Goal: Task Accomplishment & Management: Use online tool/utility

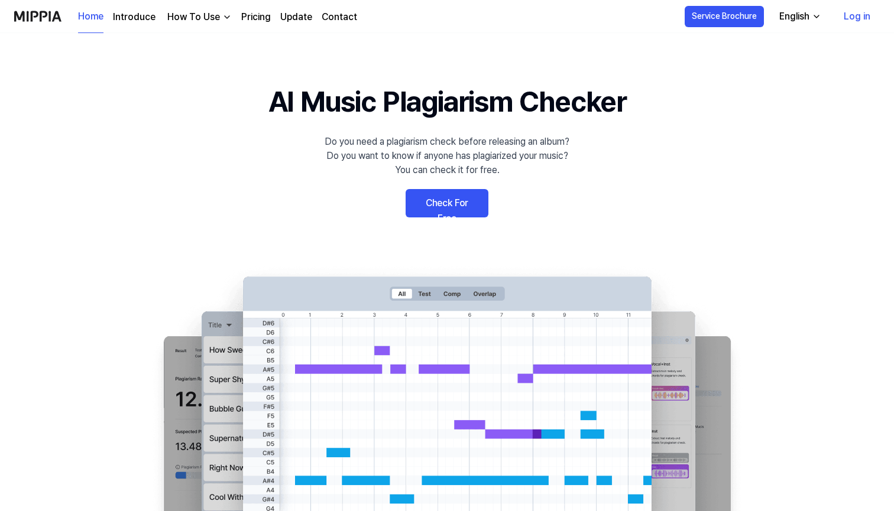
click at [459, 206] on link "Check For Free" at bounding box center [447, 203] width 83 height 28
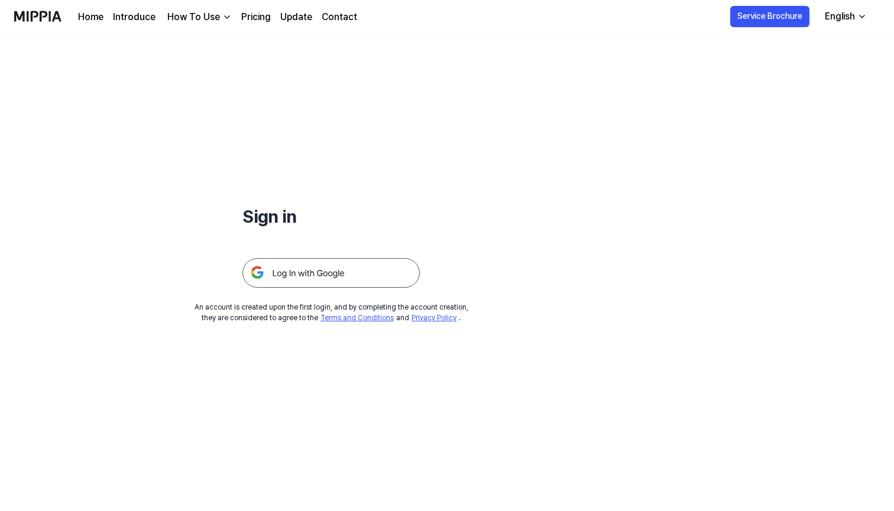
click at [294, 273] on img at bounding box center [330, 273] width 177 height 30
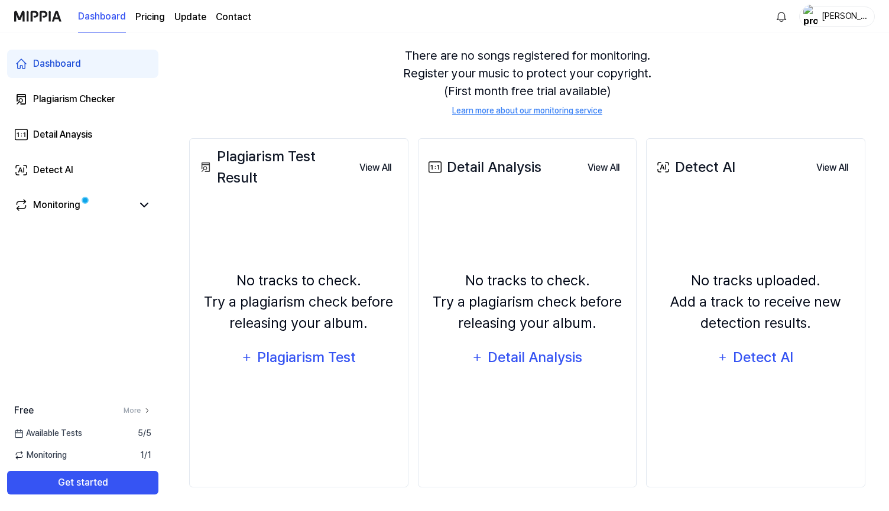
scroll to position [104, 0]
click at [273, 361] on div "Plagiarism Test" at bounding box center [307, 358] width 101 height 22
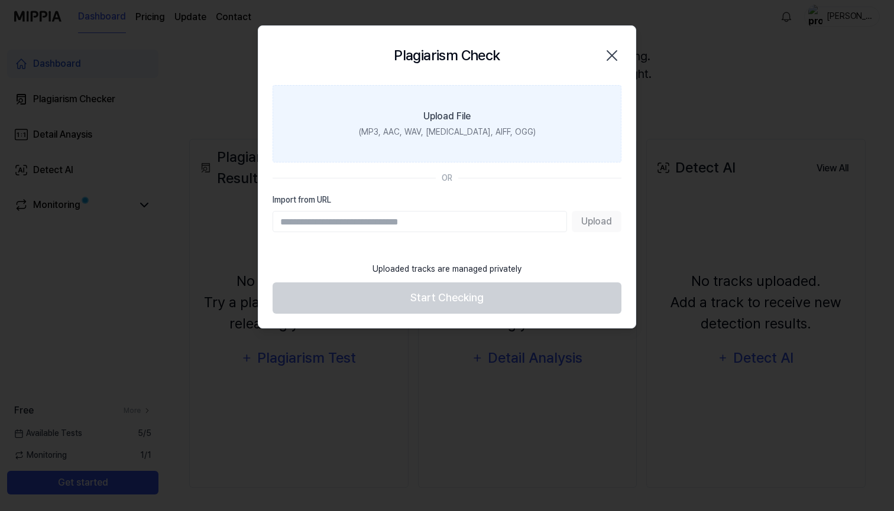
click at [445, 121] on div "Upload File" at bounding box center [446, 116] width 47 height 14
click at [0, 0] on input "Upload File (MP3, AAC, WAV, FLAC, AIFF, OGG)" at bounding box center [0, 0] width 0 height 0
click at [440, 112] on div "Upload File" at bounding box center [446, 116] width 47 height 14
click at [0, 0] on input "Upload File (MP3, AAC, WAV, FLAC, AIFF, OGG)" at bounding box center [0, 0] width 0 height 0
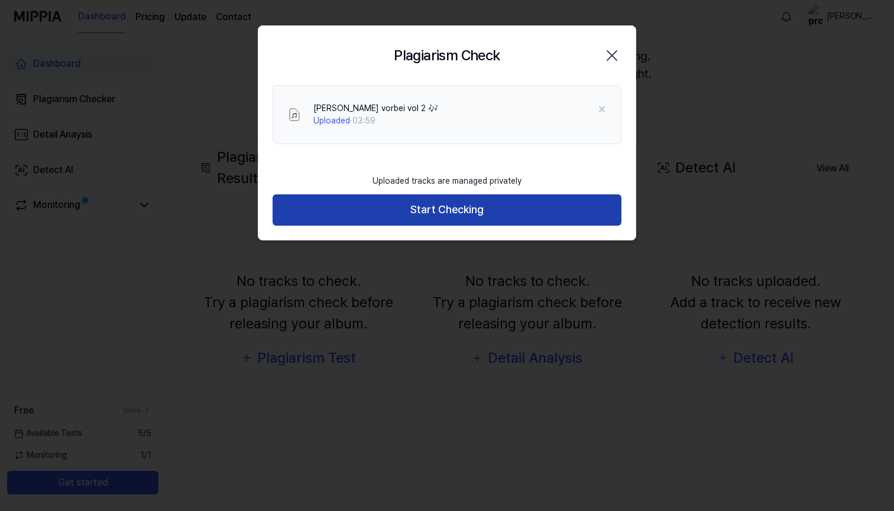
click at [471, 215] on button "Start Checking" at bounding box center [447, 210] width 349 height 31
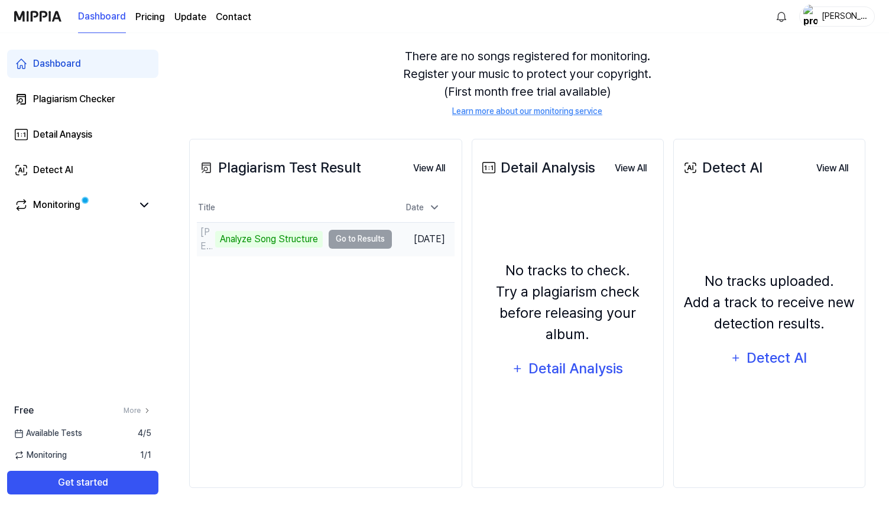
click at [365, 239] on td "flieg vorbei vol 2 🎶 Analyze Song Structure Go to Results" at bounding box center [294, 239] width 195 height 33
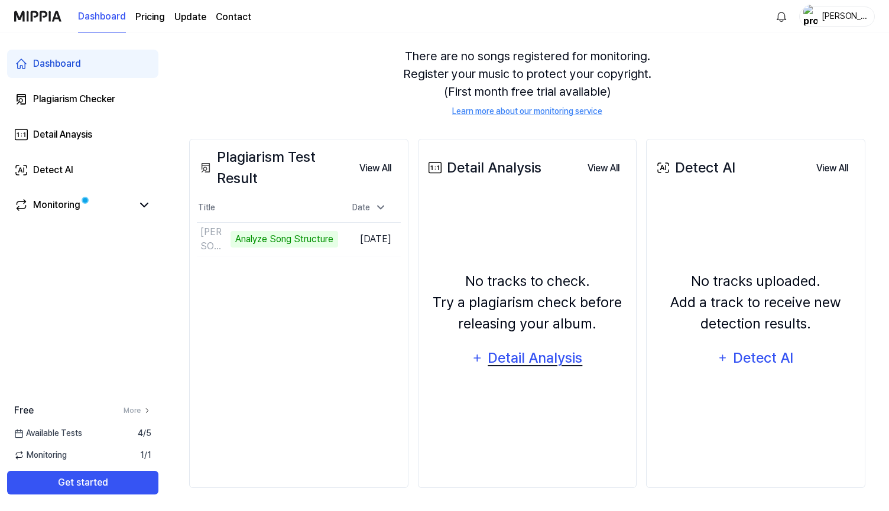
click at [522, 364] on div "Detail Analysis" at bounding box center [535, 358] width 96 height 22
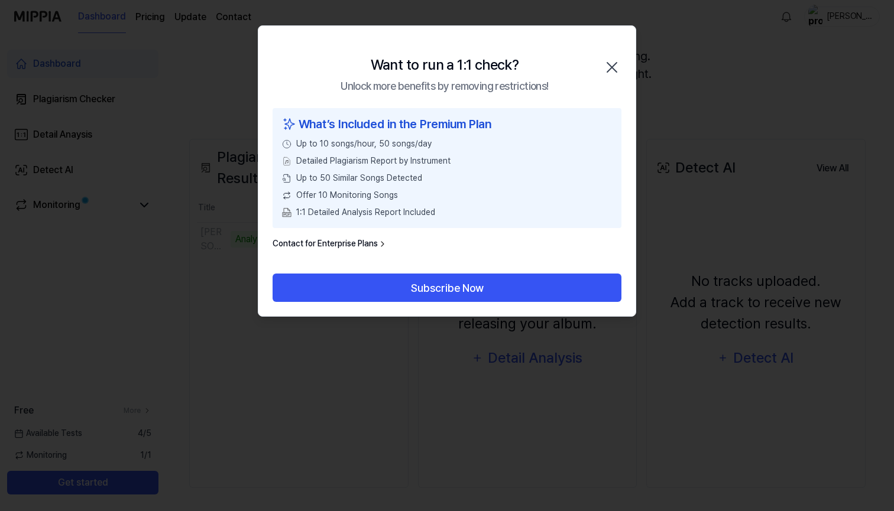
click at [614, 63] on icon "button" at bounding box center [611, 67] width 19 height 19
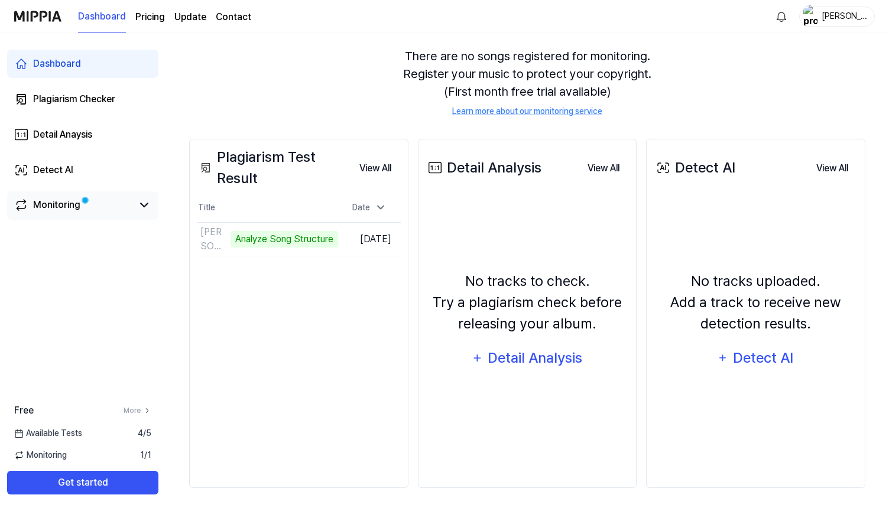
click at [134, 209] on div "Monitoring" at bounding box center [82, 205] width 137 height 14
click at [143, 206] on icon at bounding box center [144, 205] width 7 height 4
click at [56, 211] on div "Monitoring" at bounding box center [56, 205] width 47 height 14
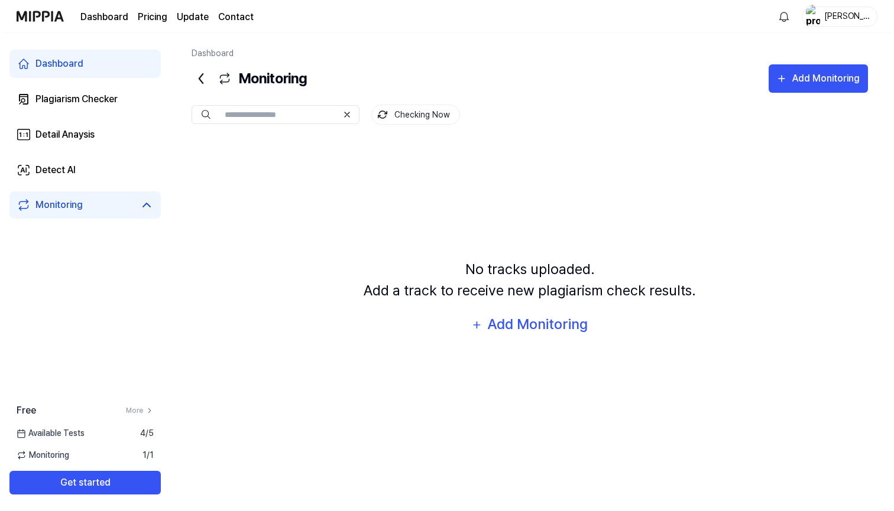
scroll to position [0, 0]
click at [140, 203] on icon at bounding box center [144, 205] width 14 height 14
click at [86, 88] on link "Plagiarism Checker" at bounding box center [82, 99] width 151 height 28
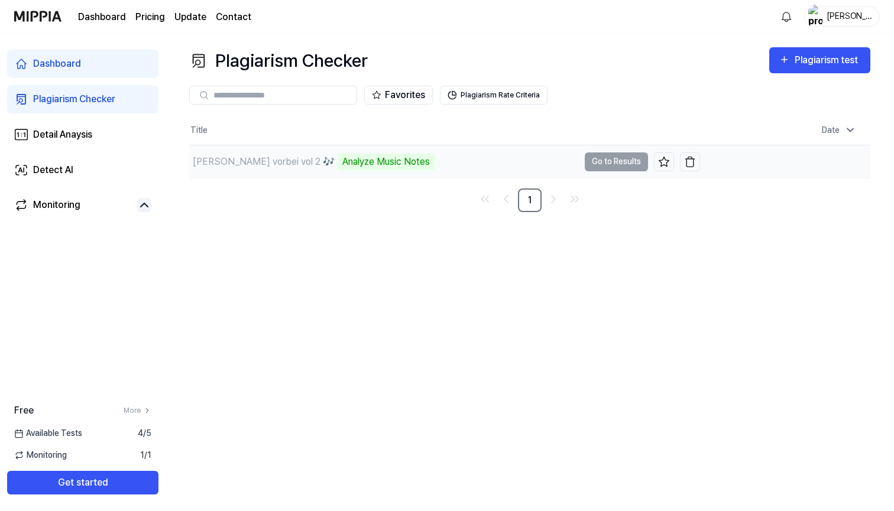
click at [595, 160] on td "flieg vorbei vol 2 🎶 Analyze Music Notes Go to Results" at bounding box center [444, 161] width 511 height 33
click at [338, 166] on div "Analyze Music Notes" at bounding box center [386, 162] width 97 height 17
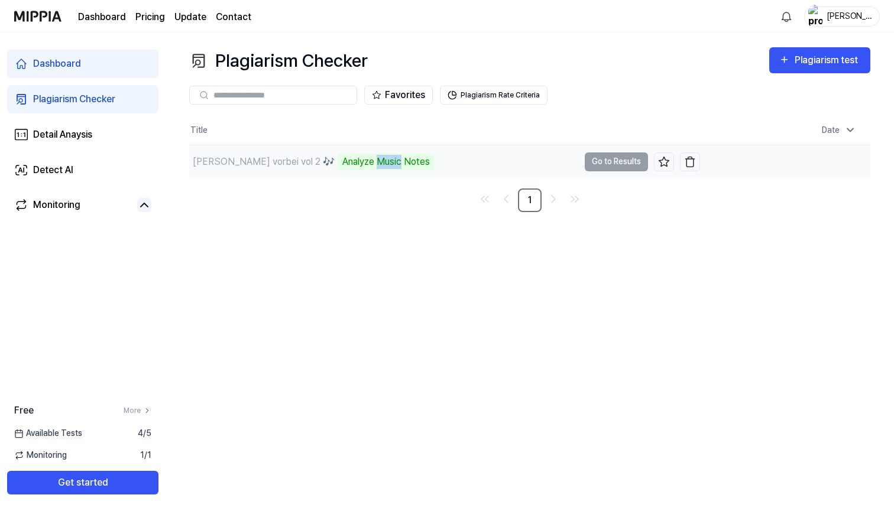
click at [432, 166] on div "flieg vorbei vol 2 🎶 Analyze Music Notes" at bounding box center [384, 161] width 390 height 33
click at [251, 160] on div "flieg vorbei vol 2 🎶" at bounding box center [264, 162] width 142 height 14
click at [75, 57] on div "Dashboard" at bounding box center [57, 64] width 48 height 14
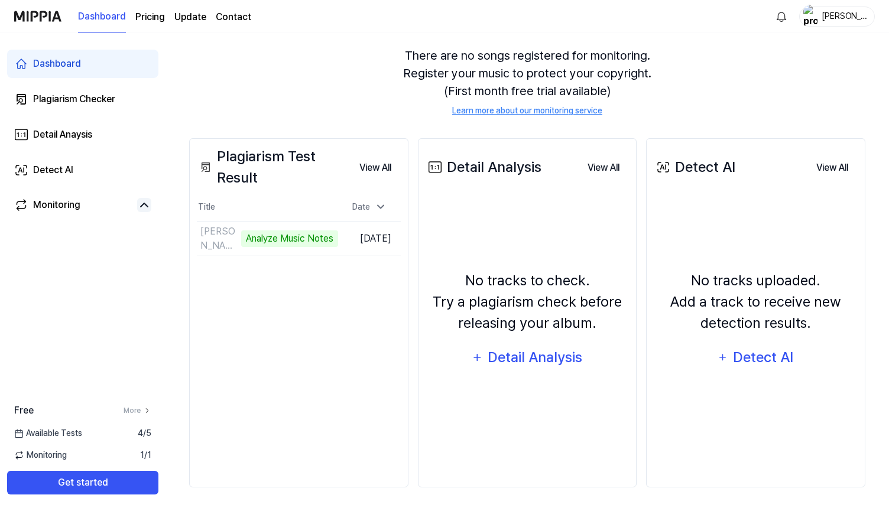
scroll to position [104, 0]
click at [372, 166] on button "View All" at bounding box center [375, 169] width 51 height 24
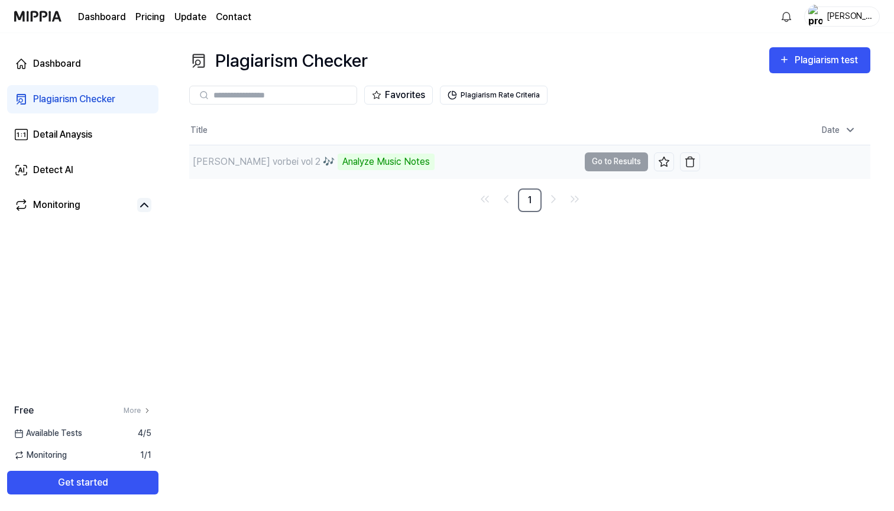
click at [359, 163] on div "Analyze Music Notes" at bounding box center [386, 162] width 97 height 17
click at [397, 213] on div "Plagiarism Checker Plagiarism test Plagiarism Checker Detail Analysis Detect AI…" at bounding box center [530, 272] width 728 height 478
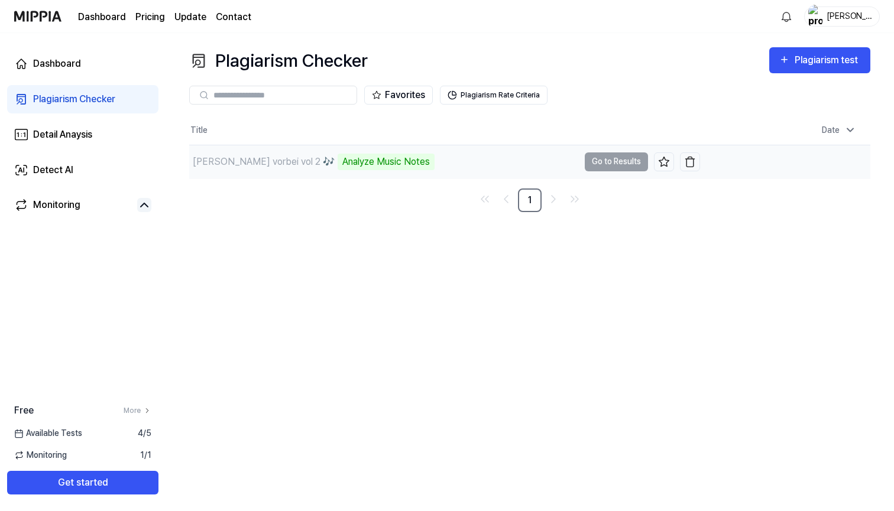
click at [338, 156] on div "Analyze Music Notes" at bounding box center [386, 162] width 97 height 17
click at [614, 163] on td "flieg vorbei vol 2 🎶 Analyze Music Notes Go to Results" at bounding box center [444, 161] width 511 height 33
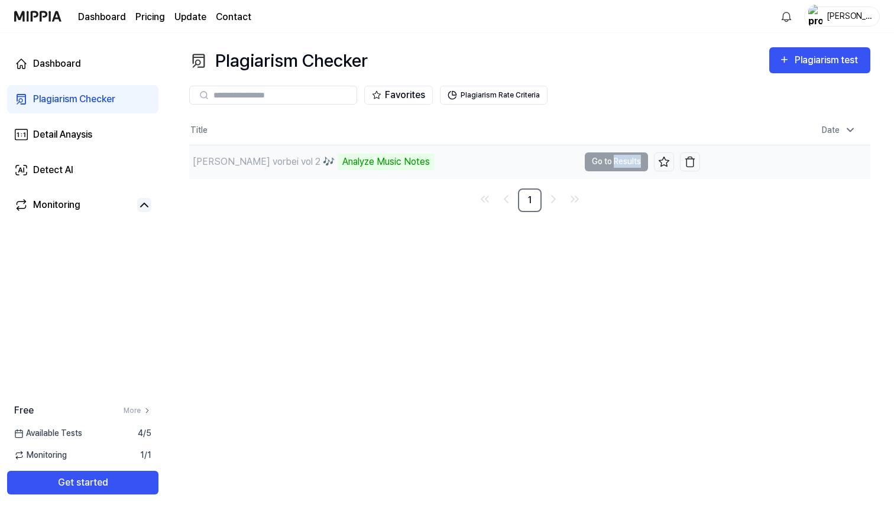
click at [614, 163] on td "flieg vorbei vol 2 🎶 Analyze Music Notes Go to Results" at bounding box center [444, 161] width 511 height 33
click at [472, 158] on div "flieg vorbei vol 2 🎶 Analyze Music Notes" at bounding box center [384, 161] width 390 height 33
click at [41, 62] on div "Dashboard" at bounding box center [57, 64] width 48 height 14
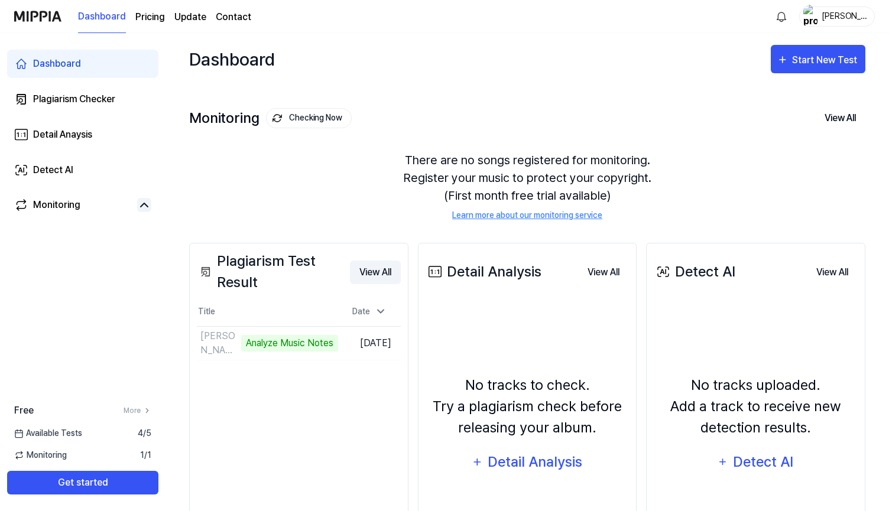
click at [375, 265] on button "View All" at bounding box center [375, 273] width 51 height 24
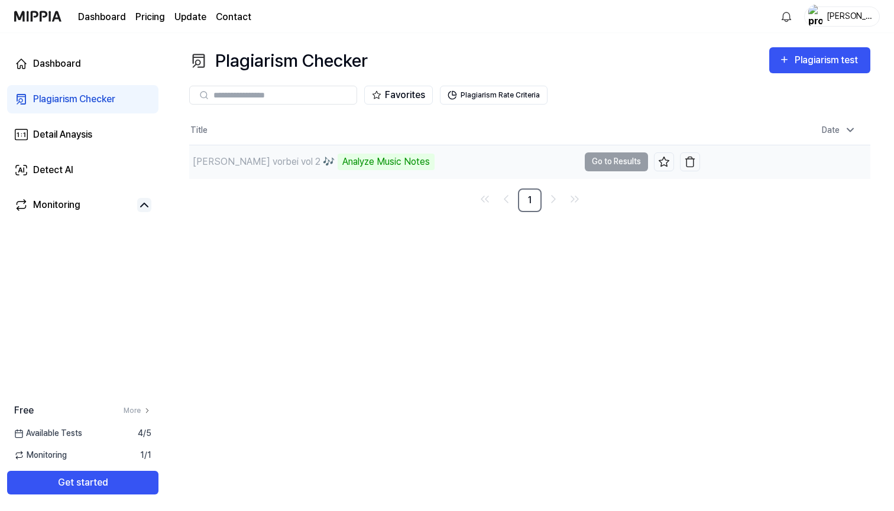
click at [610, 167] on td "flieg vorbei vol 2 🎶 Analyze Music Notes Go to Results" at bounding box center [444, 161] width 511 height 33
click at [607, 157] on td "flieg vorbei vol 2 🎶 Analyze Music Notes Go to Results" at bounding box center [444, 161] width 511 height 33
click at [628, 160] on td "flieg vorbei vol 2 🎶 Analyze Music Notes Go to Results" at bounding box center [444, 161] width 511 height 33
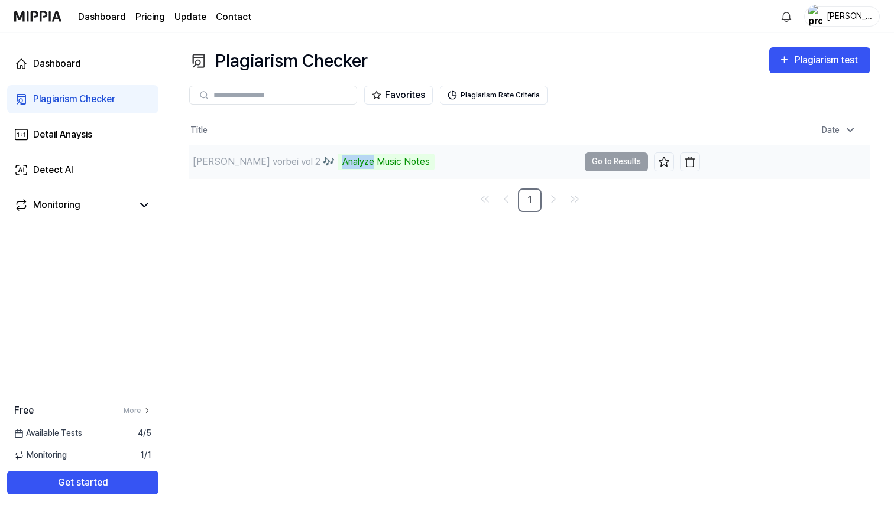
click at [348, 165] on div "Analyze Music Notes" at bounding box center [386, 162] width 97 height 17
click at [624, 164] on td "flieg vorbei vol 2 🎶 Analyze Music Notes Go to Results" at bounding box center [444, 161] width 511 height 33
click at [99, 140] on link "Detail Anaysis" at bounding box center [82, 135] width 151 height 28
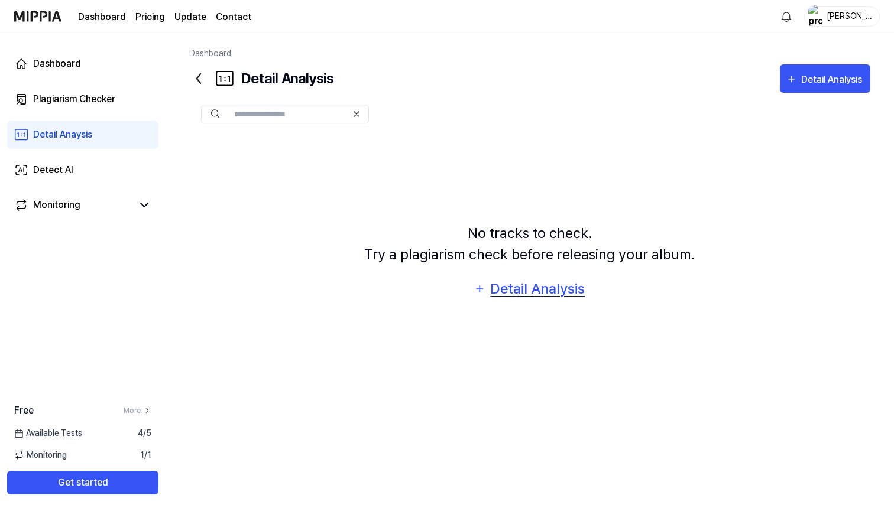
click at [533, 287] on div "Detail Analysis" at bounding box center [538, 289] width 96 height 22
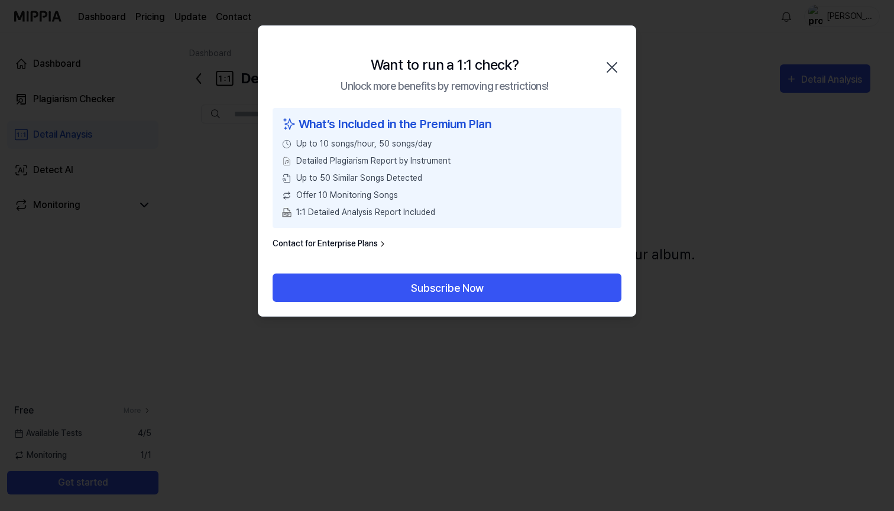
click at [614, 67] on icon "button" at bounding box center [611, 67] width 19 height 19
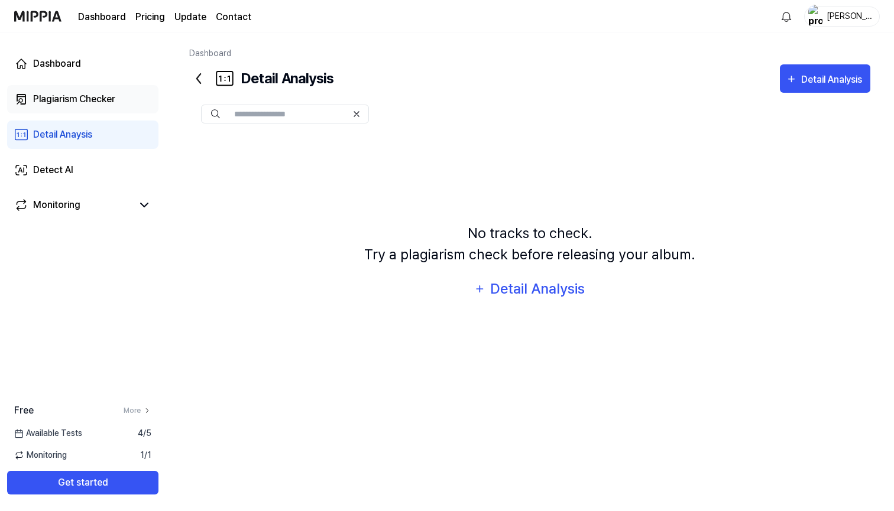
click at [108, 99] on div "Plagiarism Checker" at bounding box center [74, 99] width 82 height 14
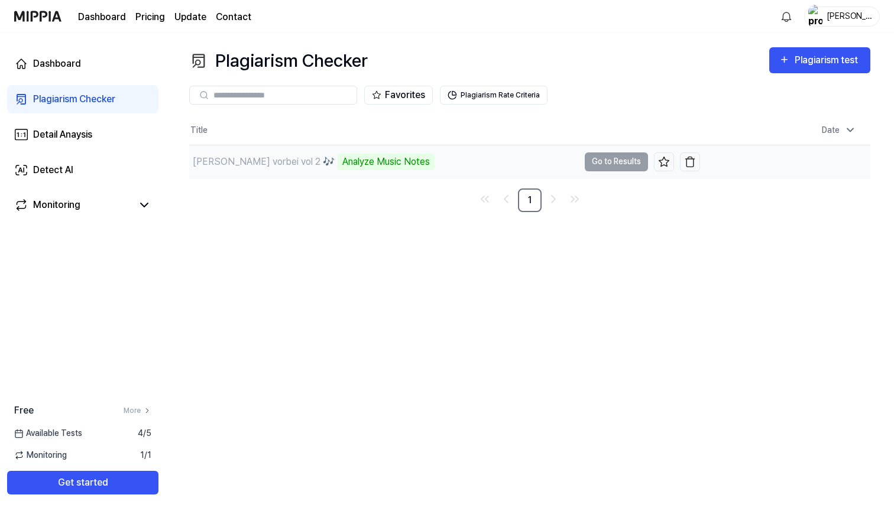
click at [402, 155] on div "flieg vorbei vol 2 🎶 Analyze Music Notes" at bounding box center [384, 161] width 390 height 33
drag, startPoint x: 373, startPoint y: 161, endPoint x: 284, endPoint y: 161, distance: 88.7
click at [338, 161] on div "Analyze Music Notes" at bounding box center [386, 162] width 97 height 17
copy div "Analyze Music Notes"
click at [109, 21] on link "Dashboard" at bounding box center [102, 17] width 48 height 14
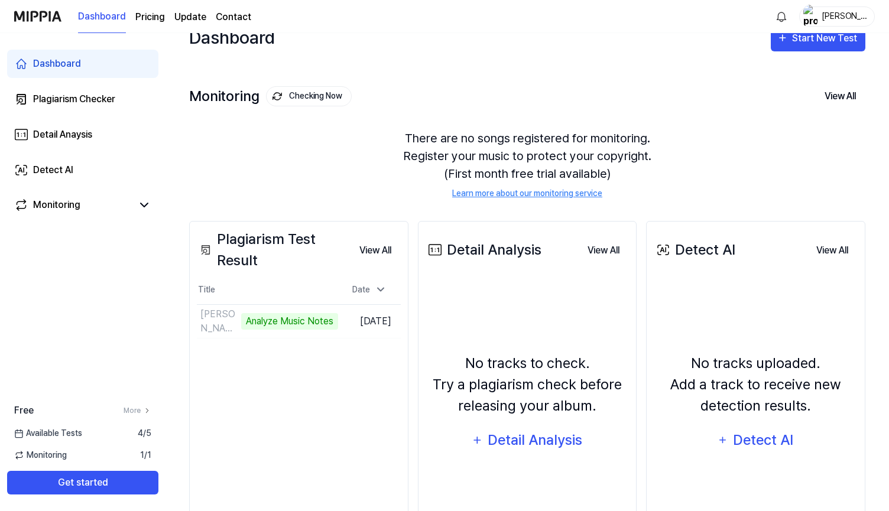
scroll to position [23, 0]
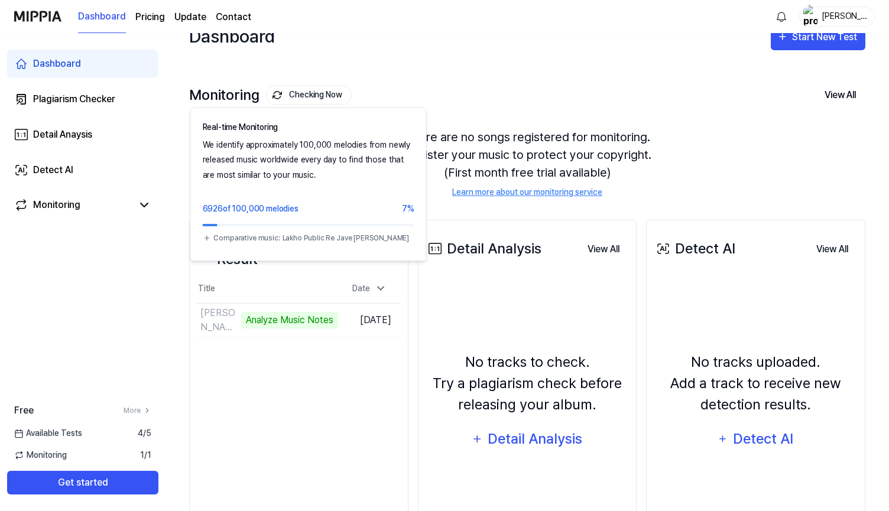
click at [313, 95] on button "Checking Now" at bounding box center [309, 95] width 86 height 20
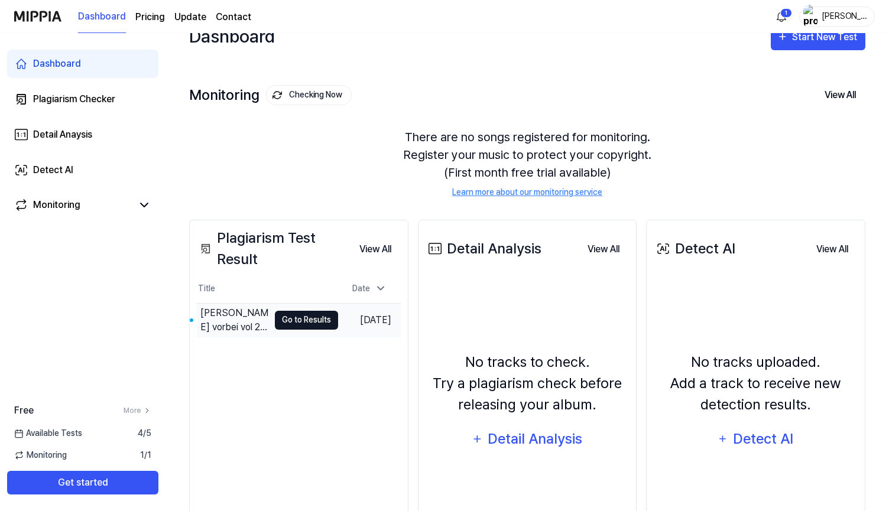
click at [281, 317] on button "Go to Results" at bounding box center [306, 320] width 63 height 19
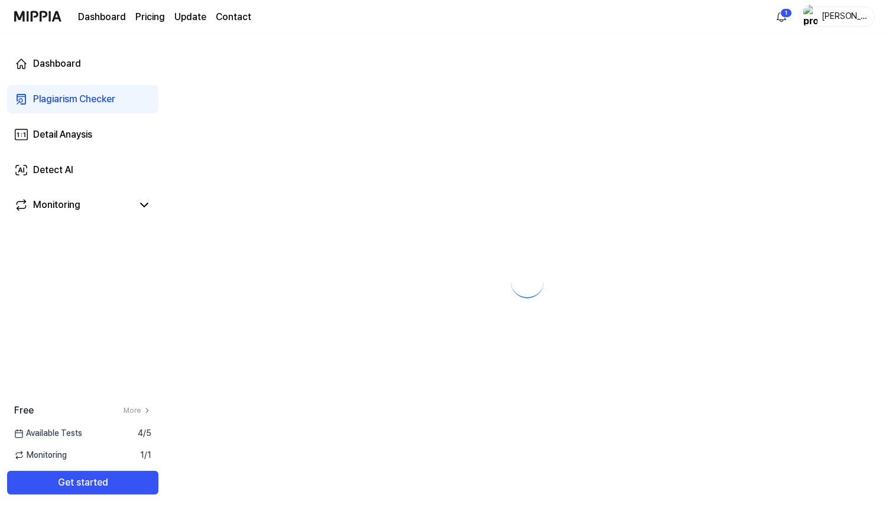
scroll to position [0, 0]
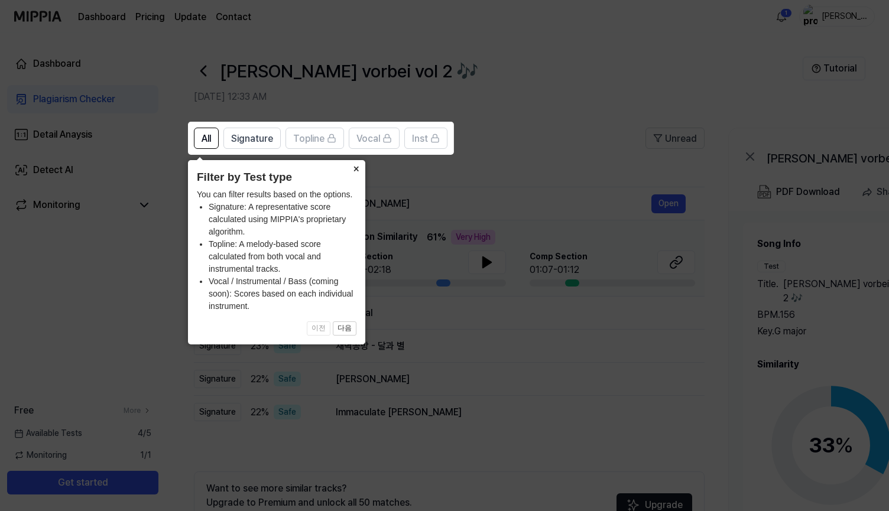
click at [358, 172] on button "×" at bounding box center [355, 168] width 19 height 17
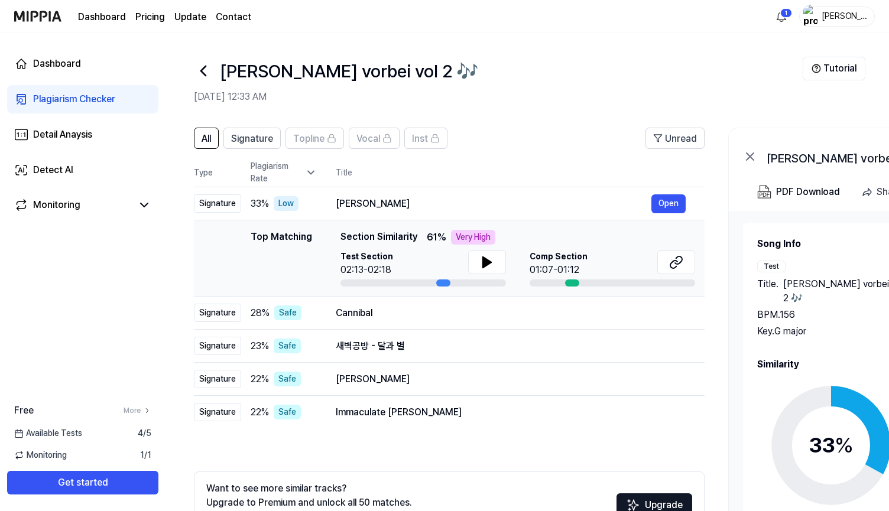
scroll to position [17, 0]
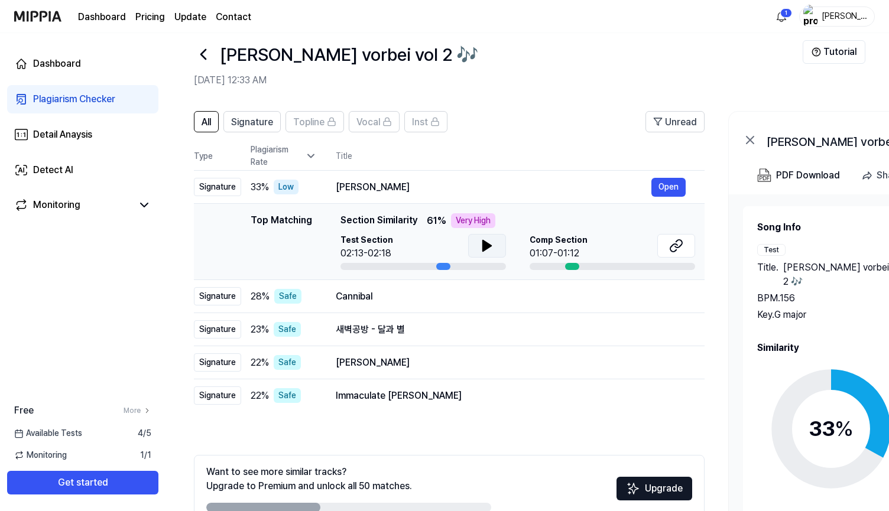
click at [480, 245] on icon at bounding box center [487, 246] width 14 height 14
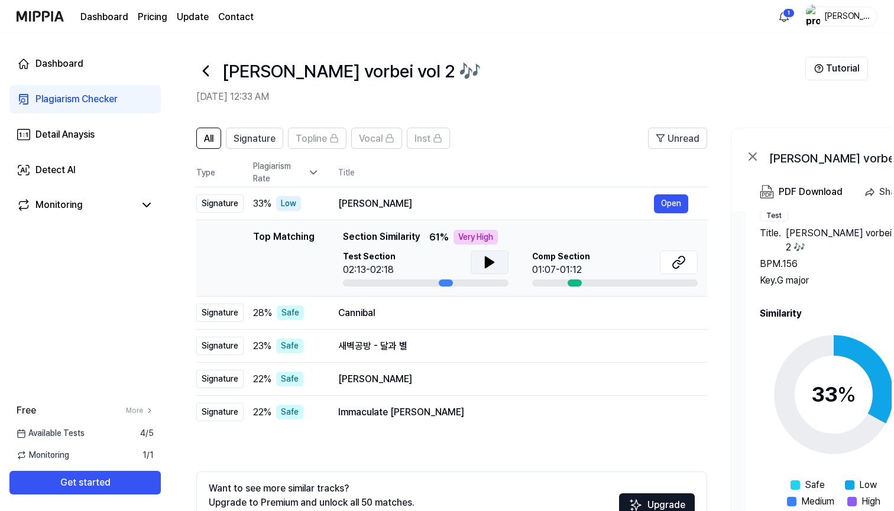
scroll to position [0, 0]
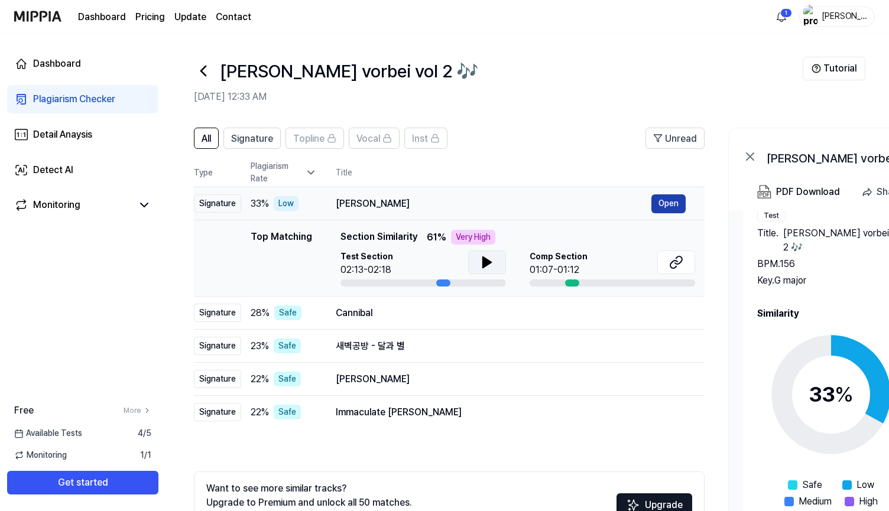
click at [672, 206] on button "Open" at bounding box center [669, 204] width 34 height 19
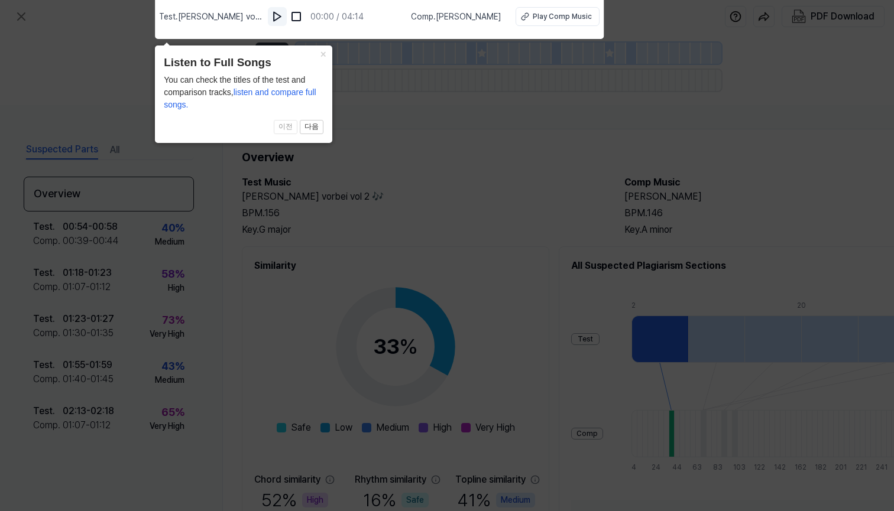
click at [271, 15] on img at bounding box center [277, 17] width 12 height 12
click at [545, 20] on div "Play Comp Music" at bounding box center [561, 16] width 59 height 11
click at [319, 58] on button "×" at bounding box center [322, 54] width 19 height 17
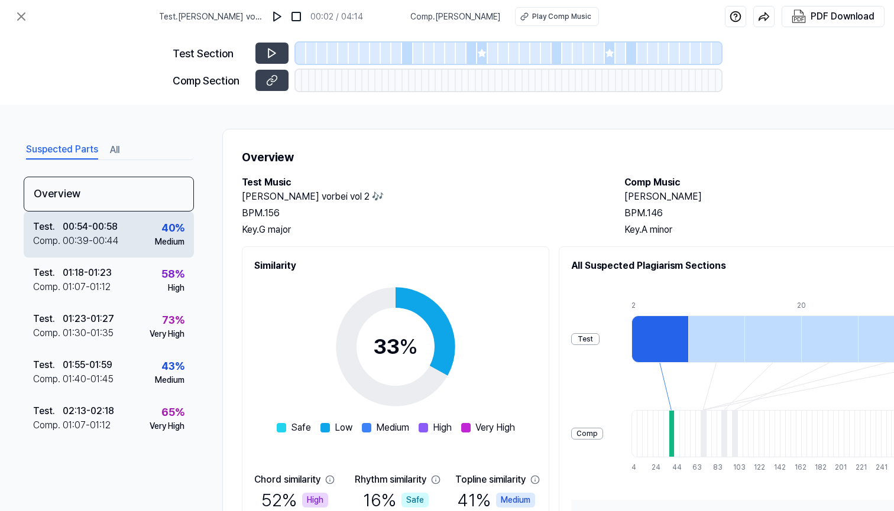
click at [86, 228] on div "00:54 - 00:58" at bounding box center [90, 227] width 55 height 14
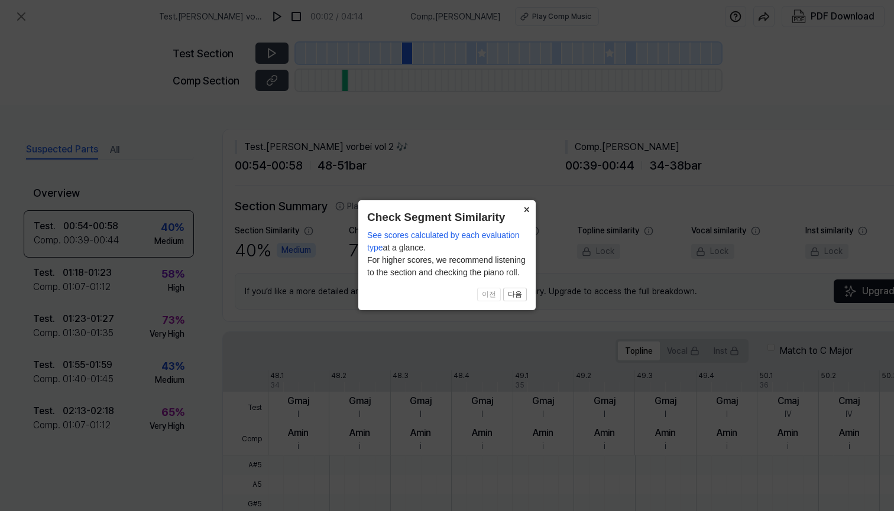
click at [523, 205] on button "×" at bounding box center [526, 208] width 19 height 17
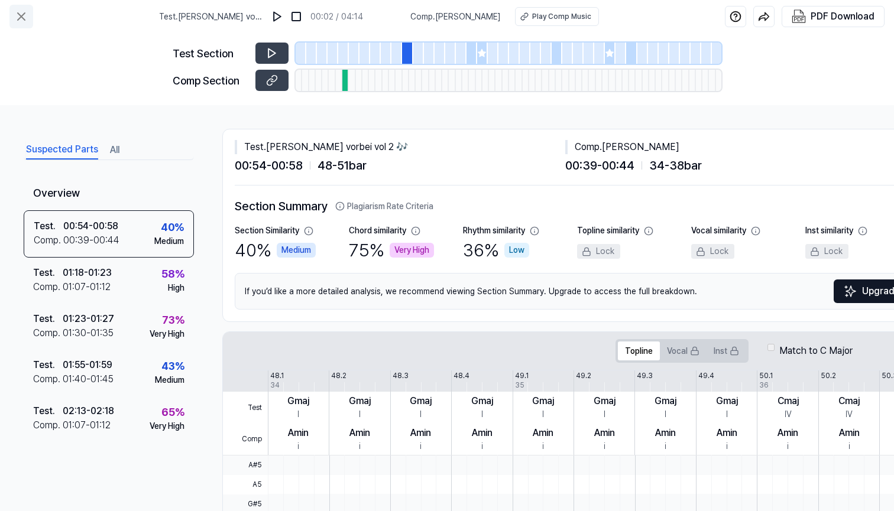
click at [25, 18] on icon at bounding box center [21, 16] width 14 height 14
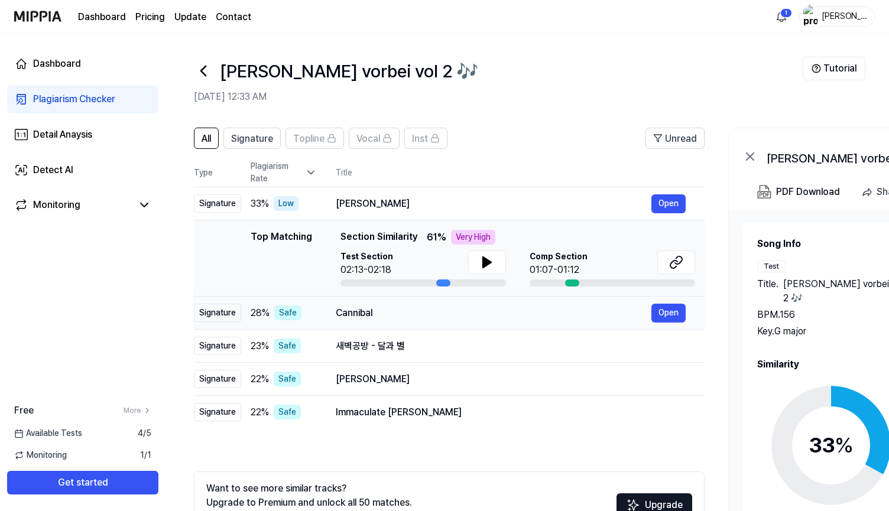
click at [368, 312] on div "Cannibal" at bounding box center [494, 313] width 316 height 14
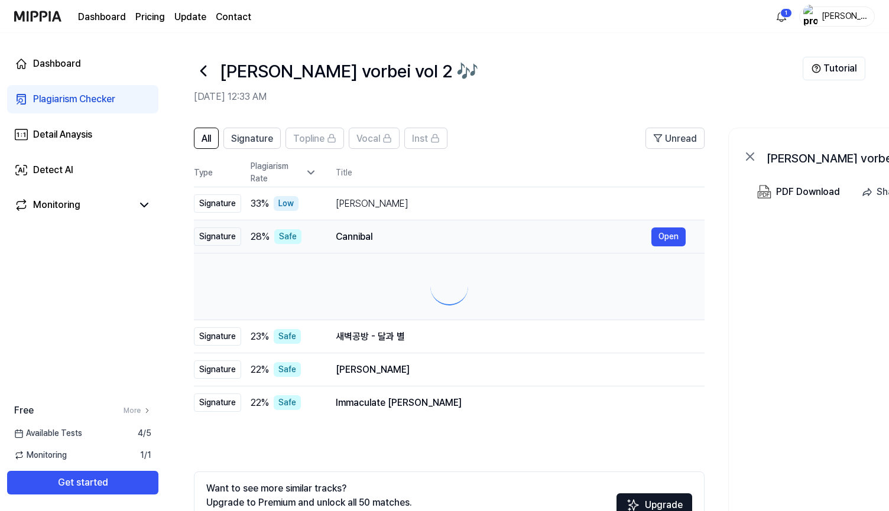
click at [368, 312] on td at bounding box center [449, 287] width 511 height 67
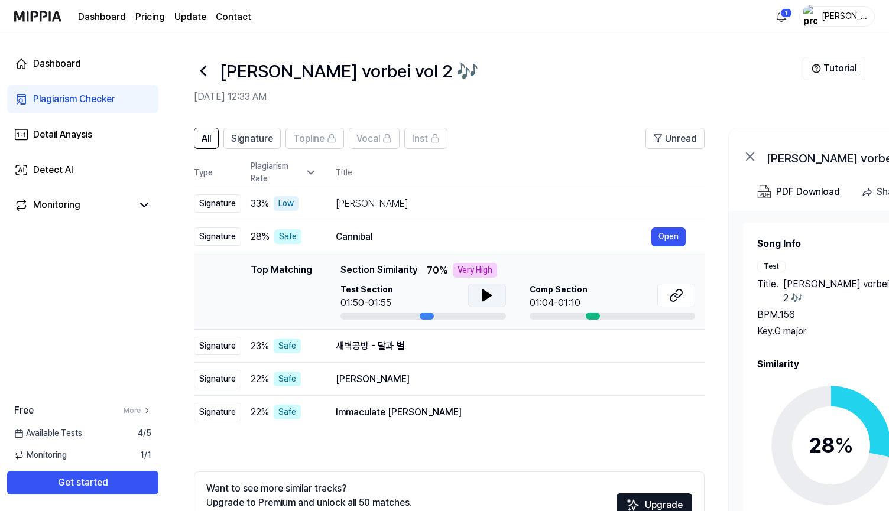
click at [480, 294] on icon at bounding box center [487, 296] width 14 height 14
click at [675, 298] on icon at bounding box center [676, 296] width 14 height 14
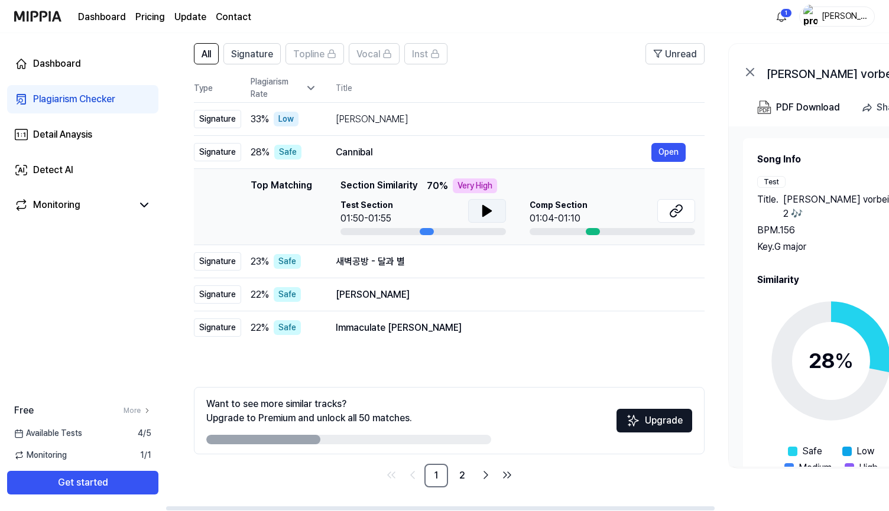
scroll to position [85, 0]
click at [364, 294] on div "Sweet Jane" at bounding box center [494, 295] width 316 height 14
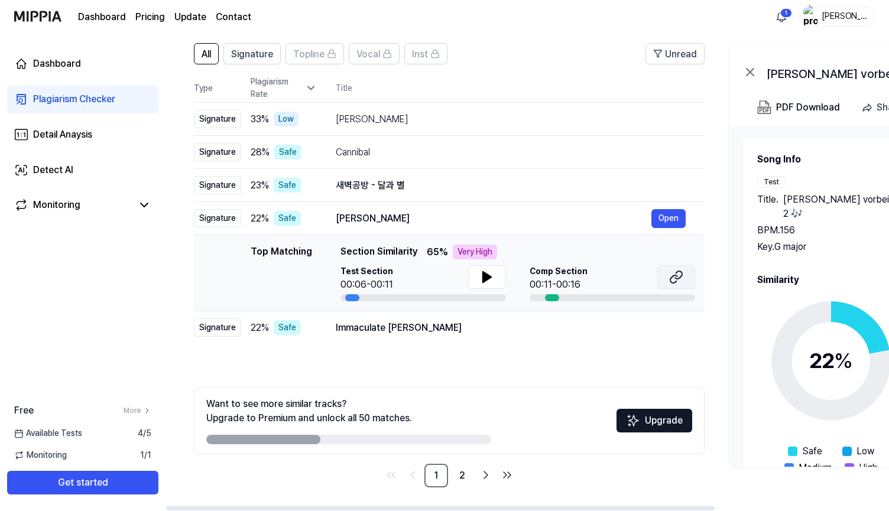
click at [668, 277] on button at bounding box center [676, 277] width 38 height 24
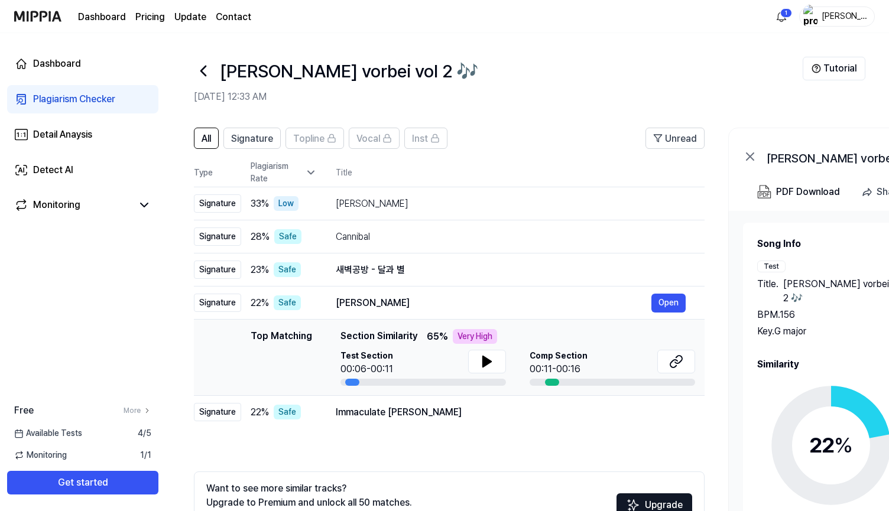
scroll to position [0, 0]
click at [260, 140] on span "Signature" at bounding box center [252, 139] width 42 height 14
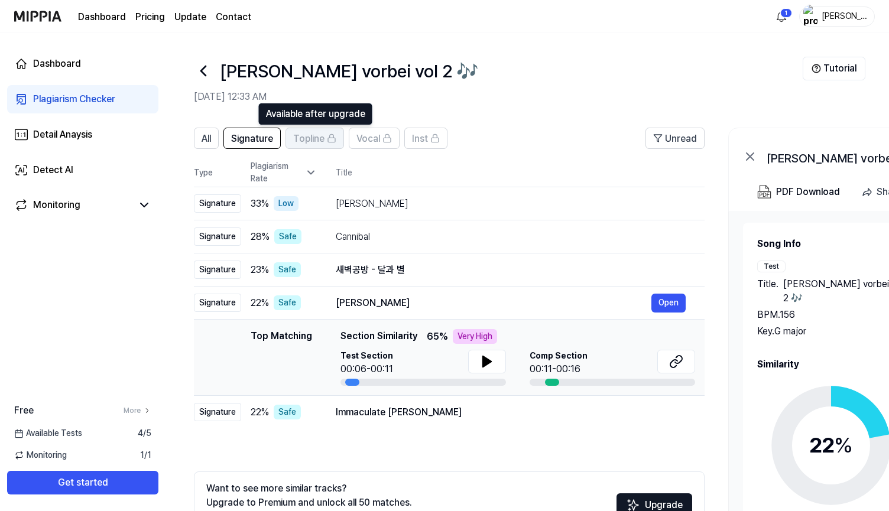
click at [307, 138] on span "Topline" at bounding box center [308, 139] width 31 height 14
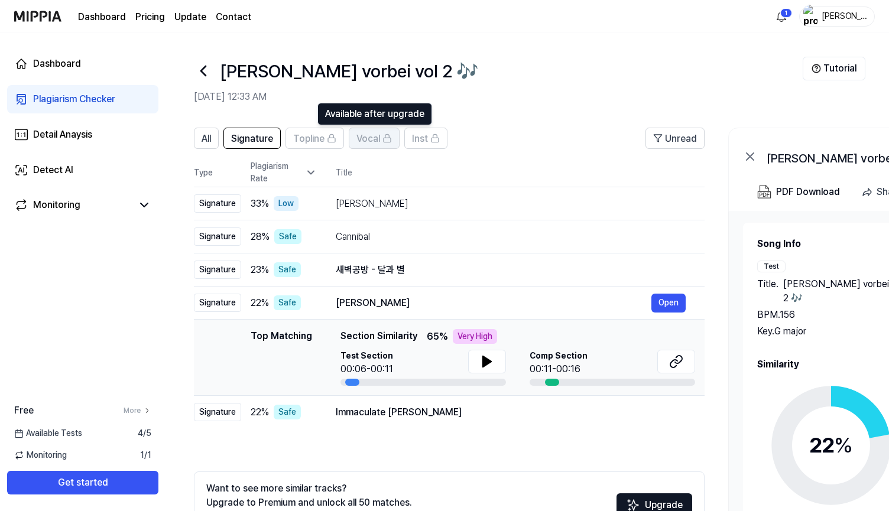
click at [364, 140] on span "Vocal" at bounding box center [369, 139] width 24 height 14
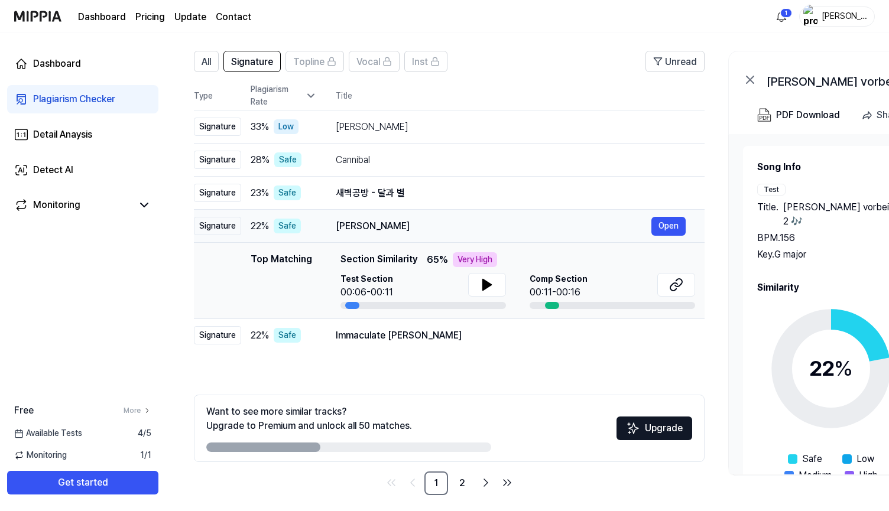
scroll to position [78, 0]
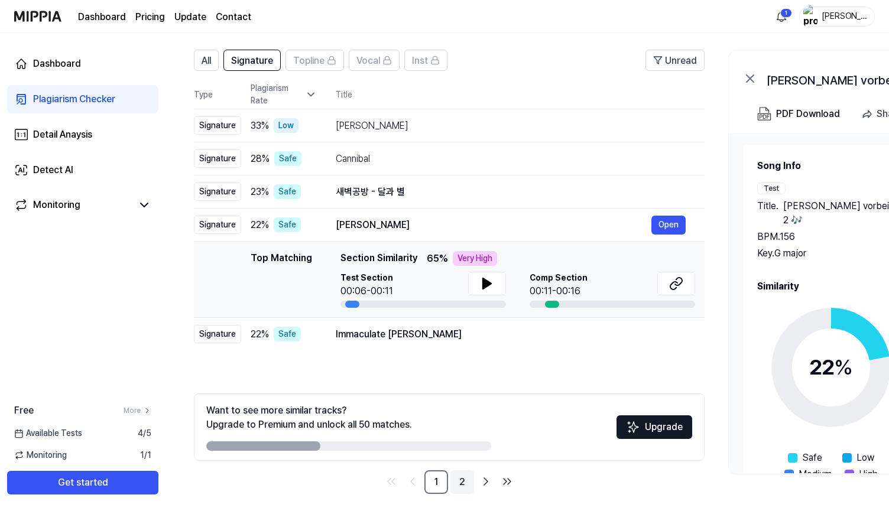
click at [460, 491] on link "2" at bounding box center [463, 483] width 24 height 24
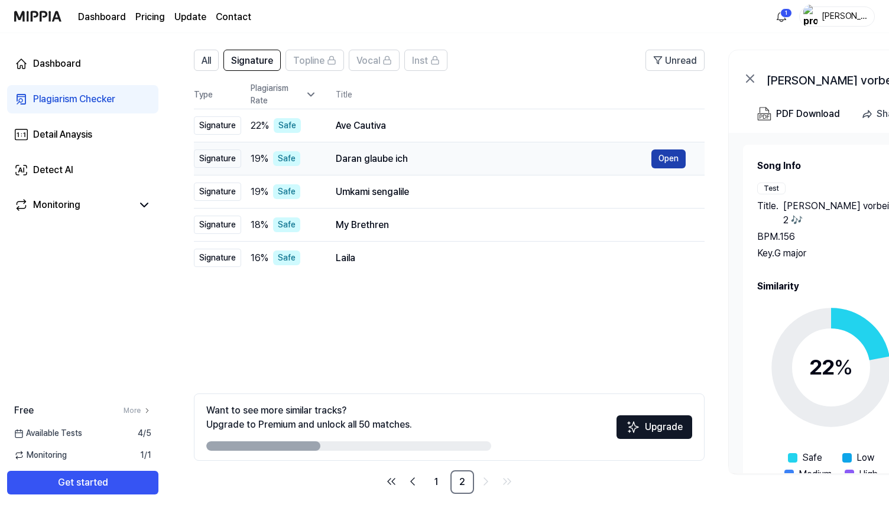
click at [663, 160] on button "Open" at bounding box center [669, 159] width 34 height 19
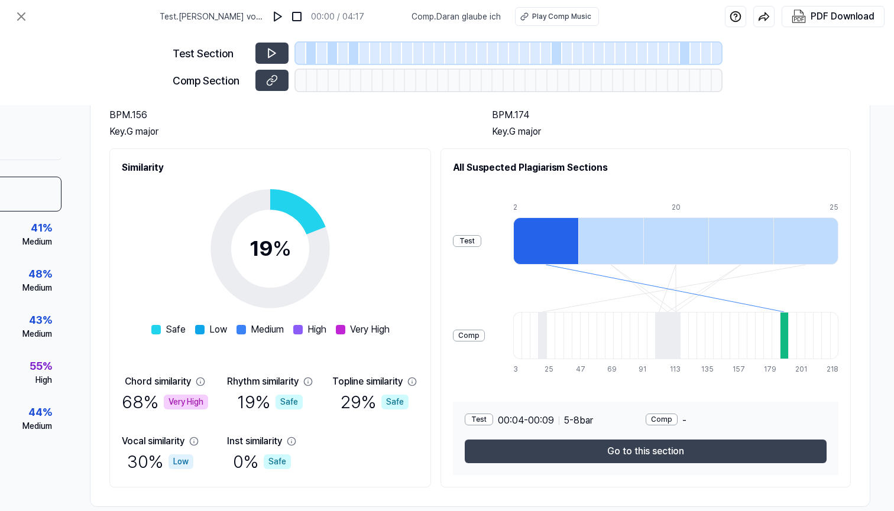
scroll to position [98, 137]
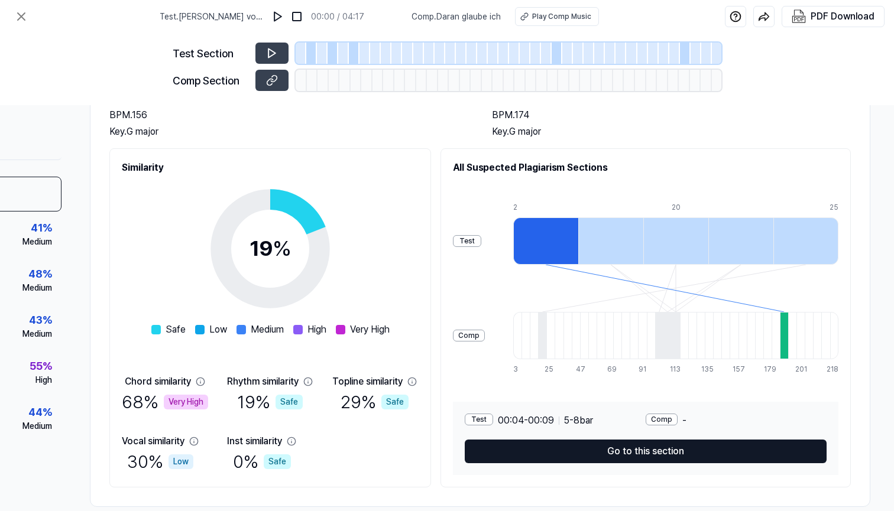
click at [560, 457] on button "Go to this section" at bounding box center [646, 452] width 362 height 24
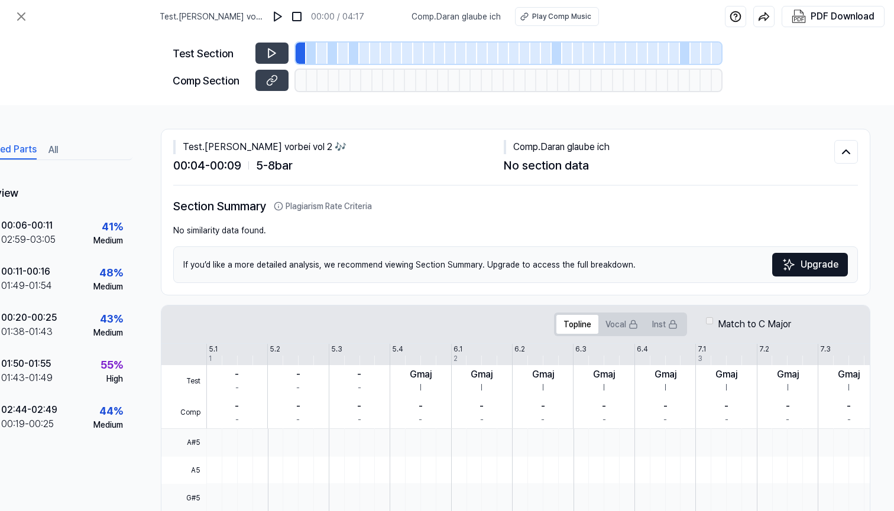
scroll to position [0, 66]
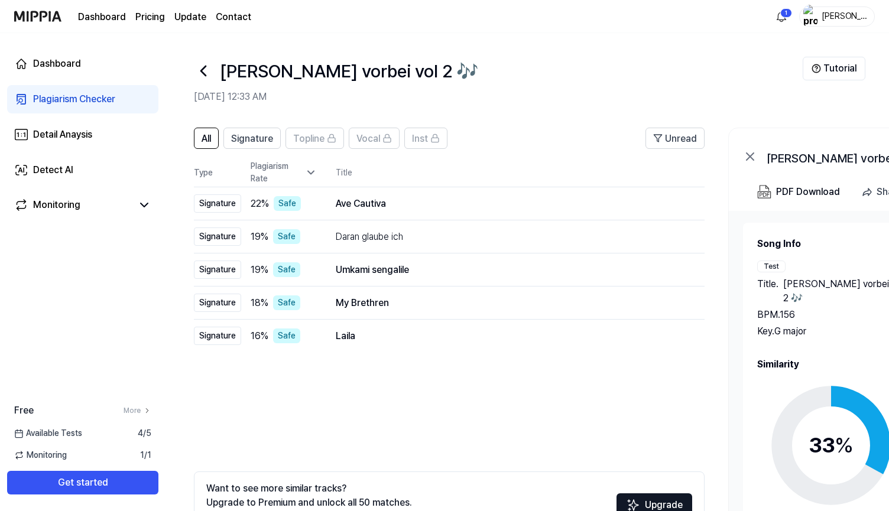
click at [205, 63] on icon at bounding box center [203, 70] width 19 height 19
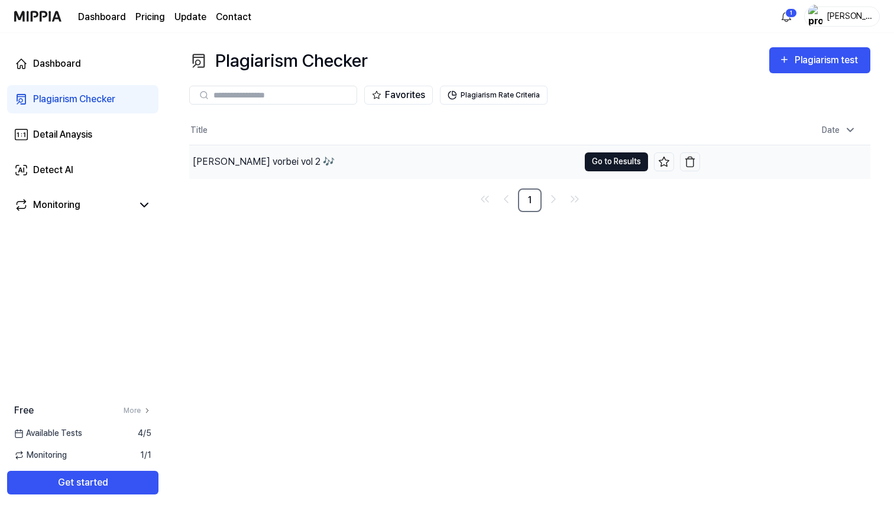
click at [593, 166] on button "Go to Results" at bounding box center [616, 162] width 63 height 19
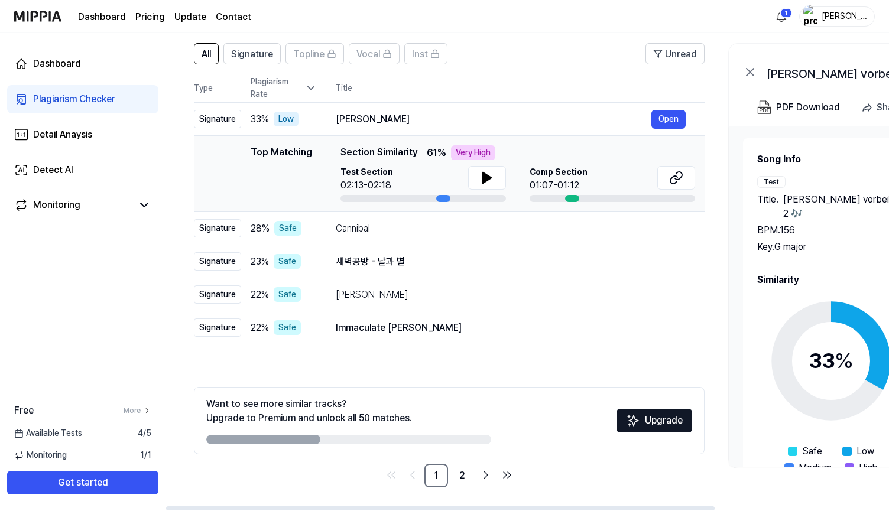
scroll to position [85, 0]
click at [463, 479] on link "2" at bounding box center [463, 476] width 24 height 24
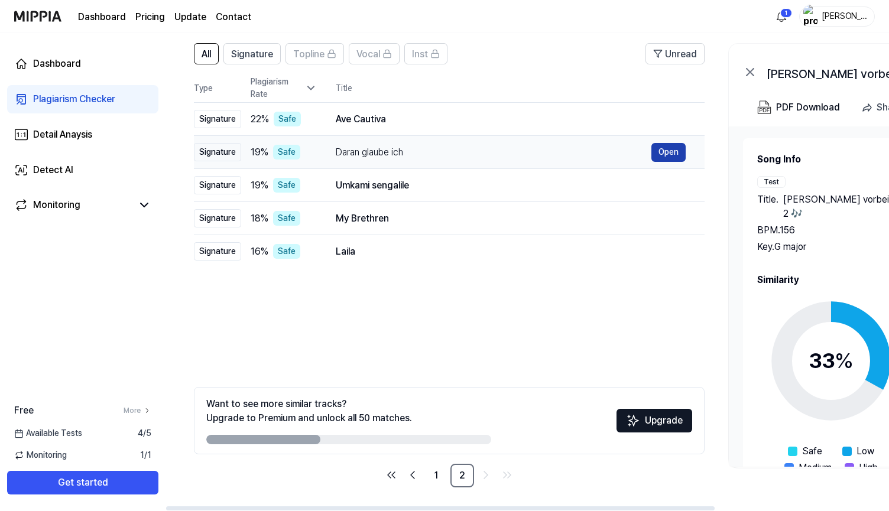
click at [659, 152] on button "Open" at bounding box center [669, 152] width 34 height 19
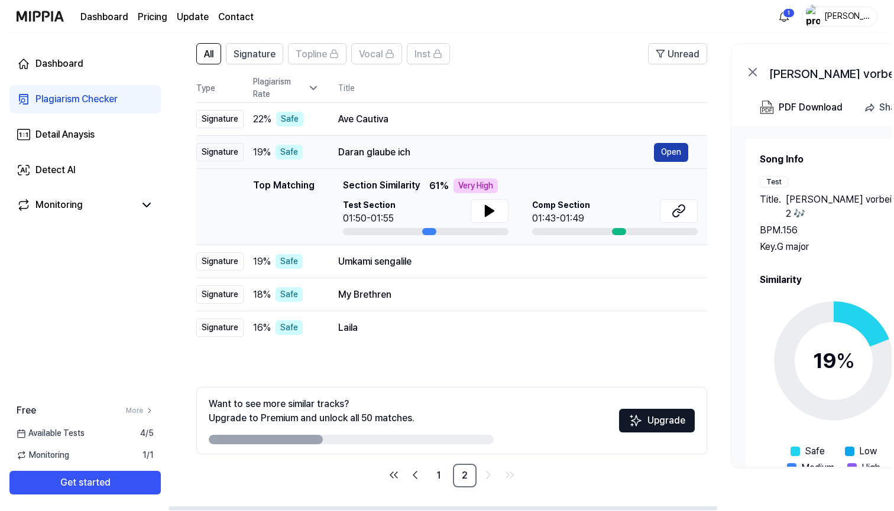
scroll to position [0, 0]
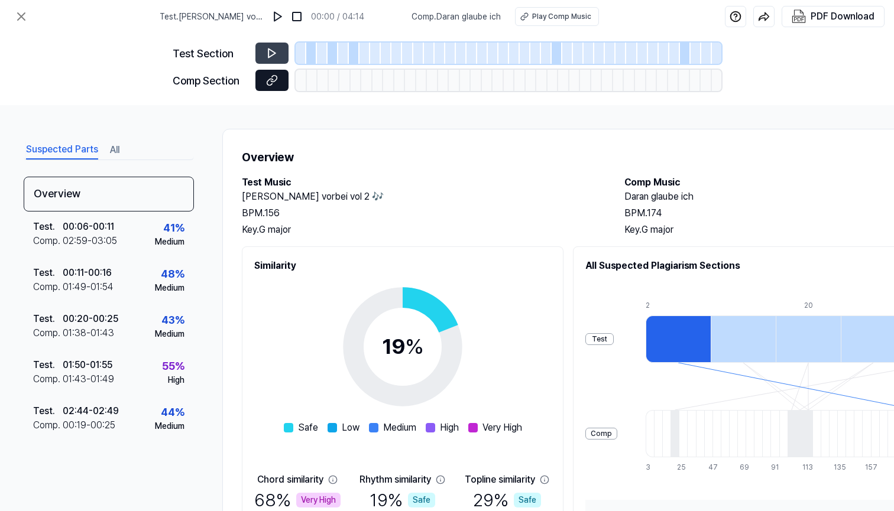
click at [278, 74] on button at bounding box center [271, 80] width 33 height 21
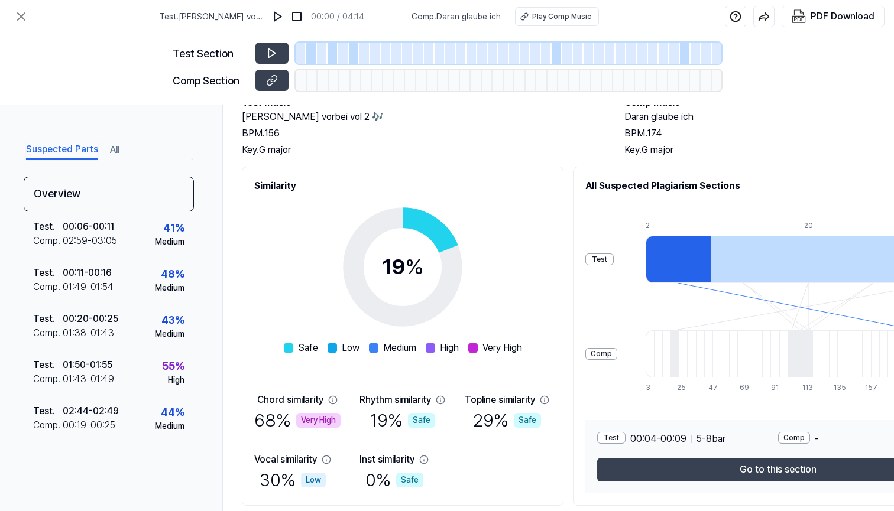
scroll to position [82, 0]
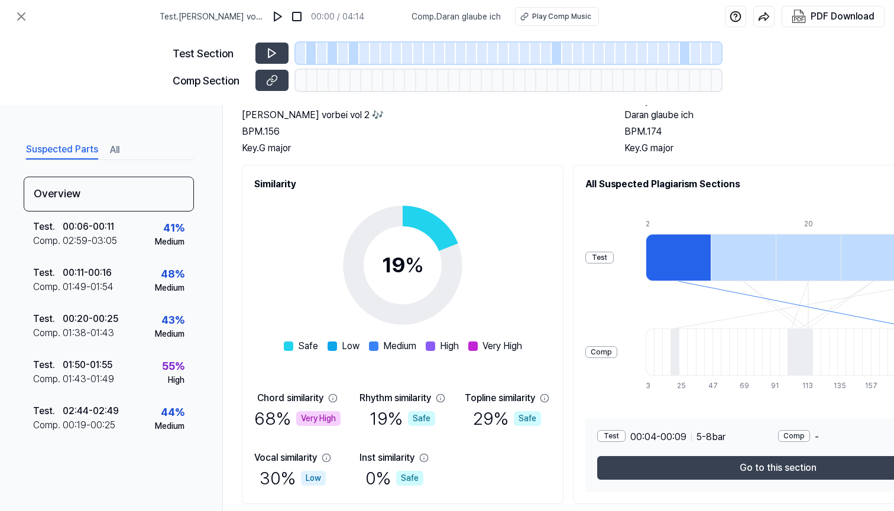
click at [330, 164] on div "Overview Test Music flieg vorbei vol 2 🎶 BPM. 156 Key. G major Comp Music Daran…" at bounding box center [612, 285] width 780 height 477
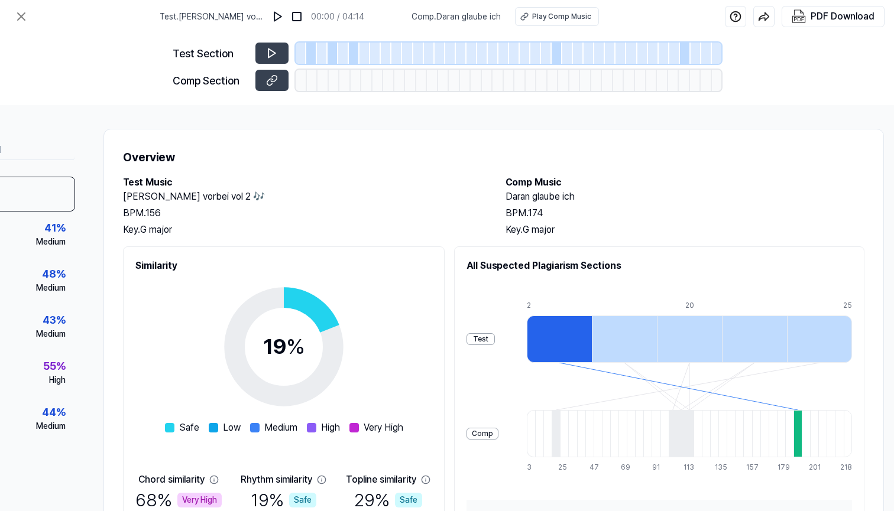
scroll to position [0, 119]
click at [300, 22] on button at bounding box center [296, 16] width 19 height 19
click at [9, 12] on button at bounding box center [21, 17] width 24 height 24
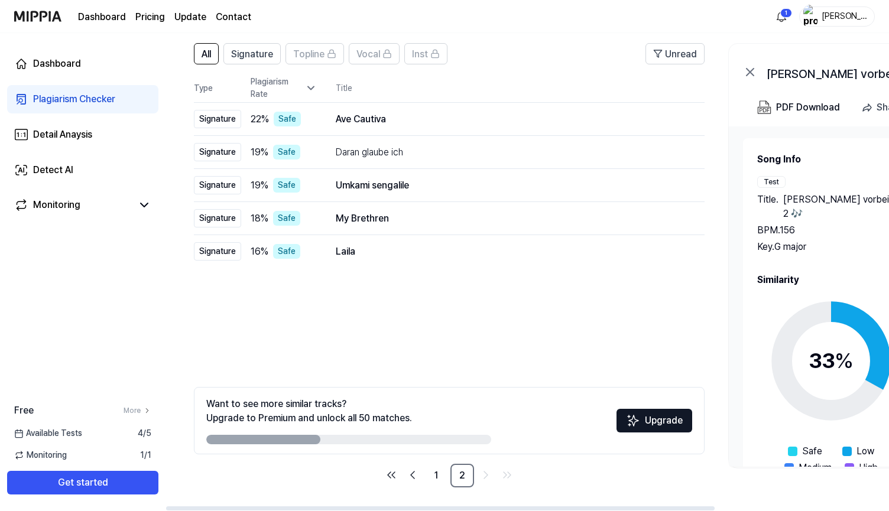
scroll to position [85, 0]
click at [425, 471] on link "1" at bounding box center [437, 476] width 24 height 24
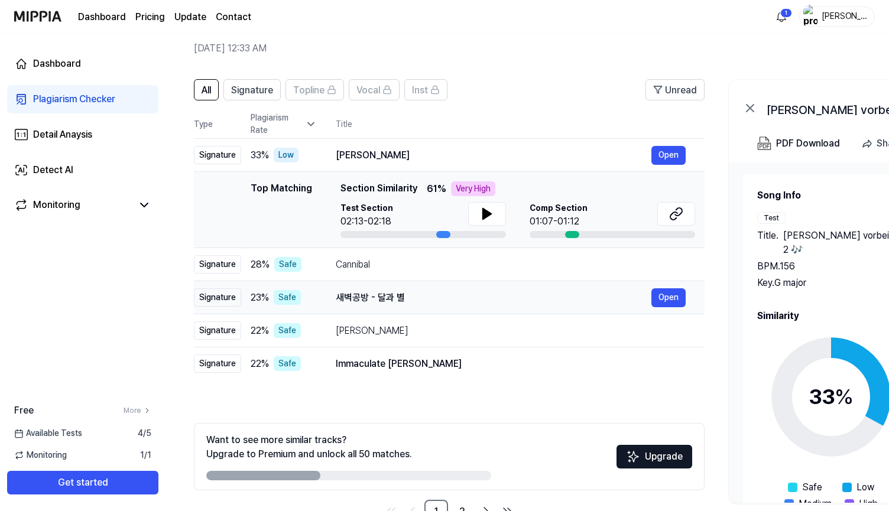
scroll to position [38, 0]
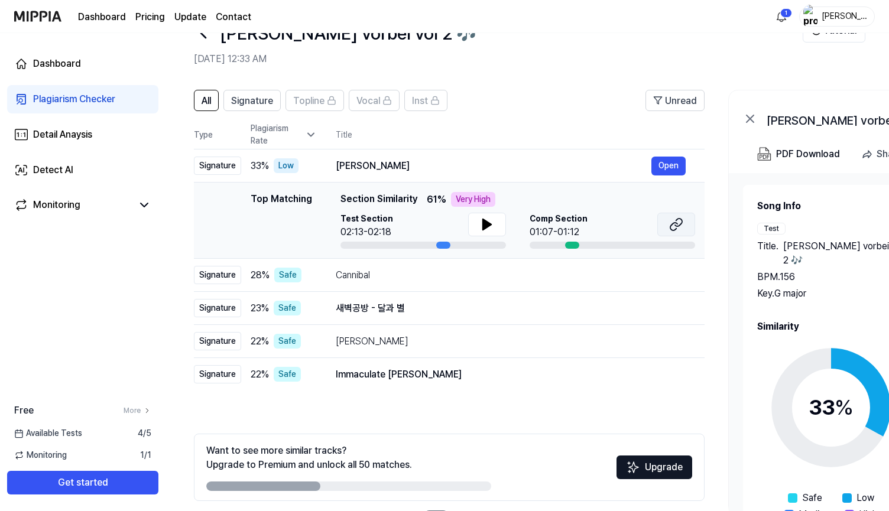
click at [686, 225] on button at bounding box center [676, 225] width 38 height 24
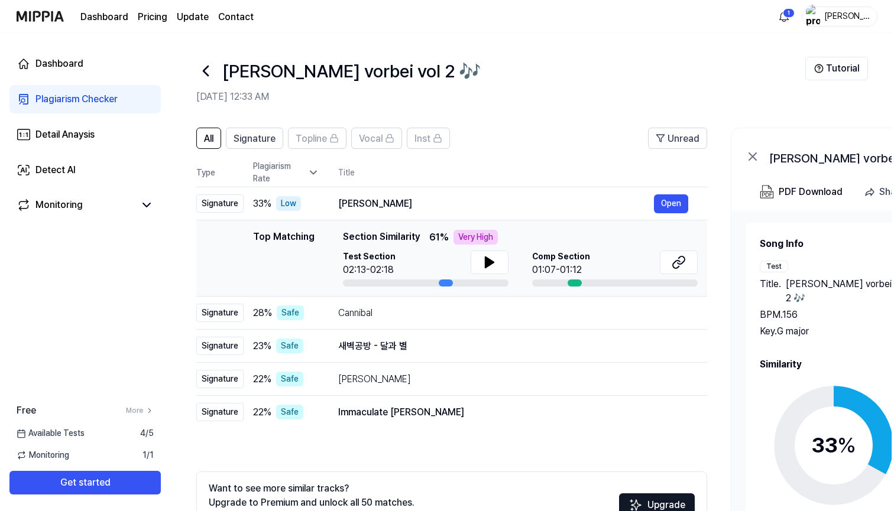
scroll to position [0, 0]
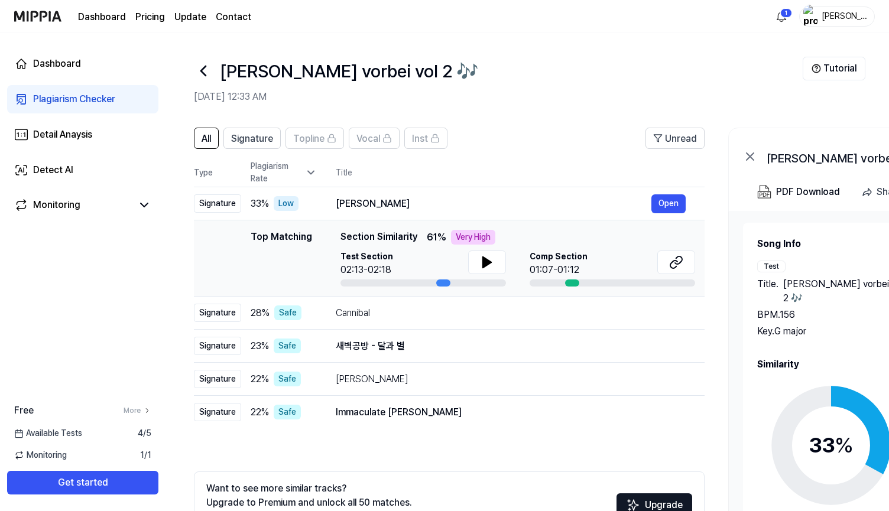
click at [211, 70] on icon at bounding box center [203, 70] width 19 height 19
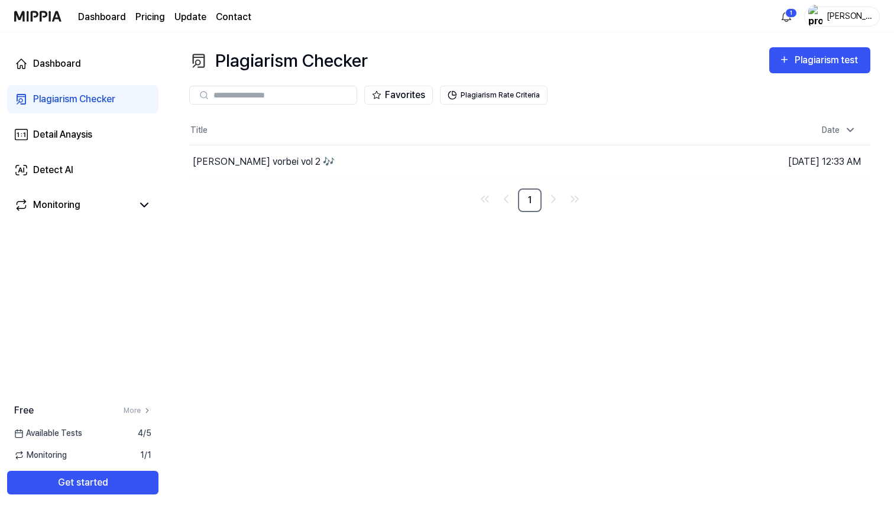
click at [207, 69] on icon at bounding box center [198, 60] width 19 height 19
click at [104, 129] on link "Detail Anaysis" at bounding box center [82, 135] width 151 height 28
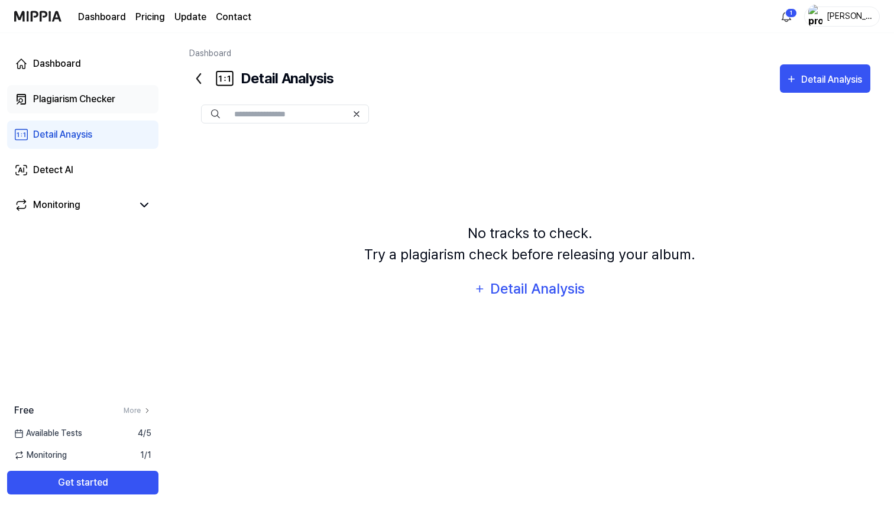
click at [99, 109] on link "Plagiarism Checker" at bounding box center [82, 99] width 151 height 28
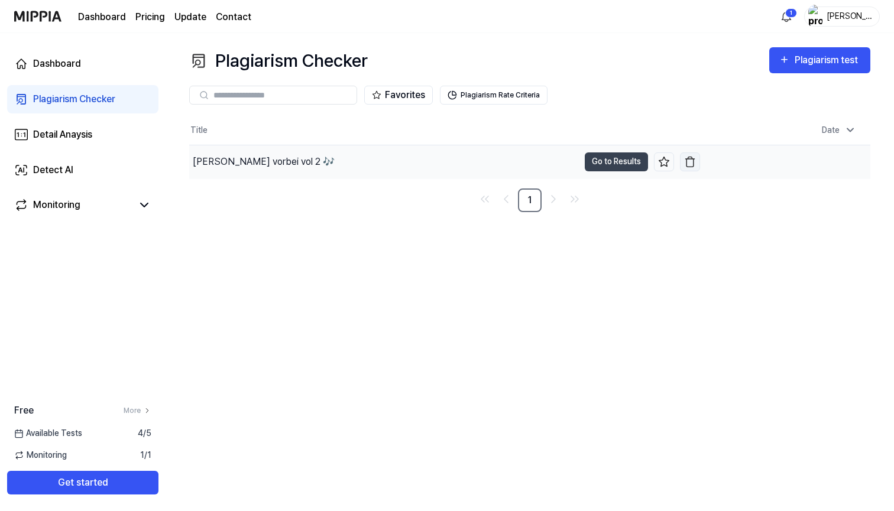
click at [689, 161] on img "button" at bounding box center [690, 162] width 12 height 12
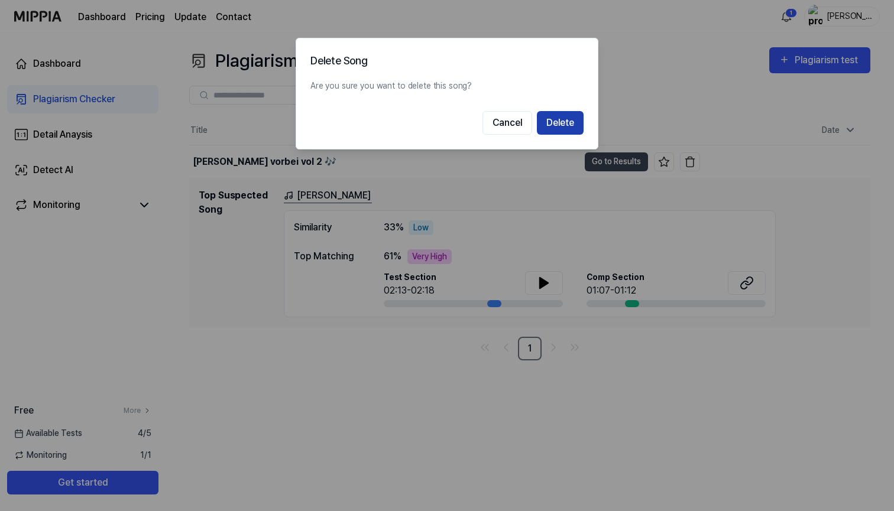
click at [556, 119] on button "Delete" at bounding box center [560, 123] width 47 height 24
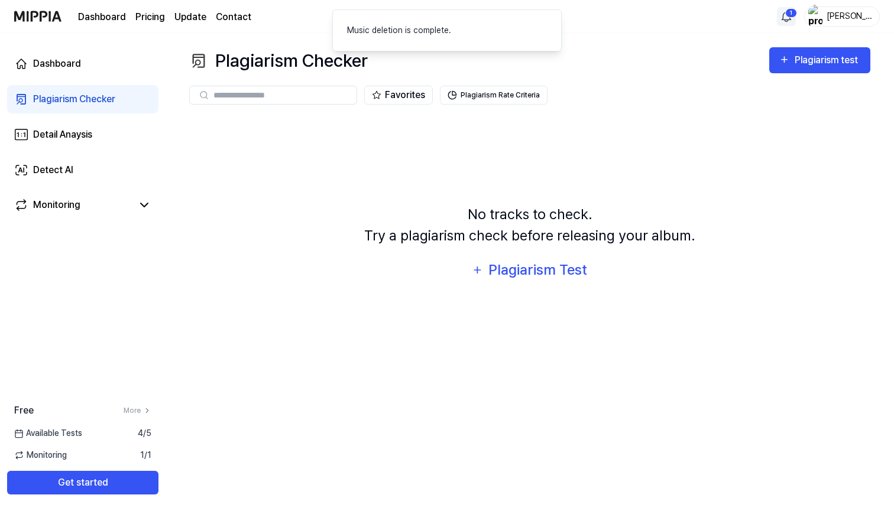
click at [782, 17] on html "Dashboard Pricing Update Contact 1 Hanna Dashboard Plagiarism Checker Detail An…" at bounding box center [447, 255] width 894 height 511
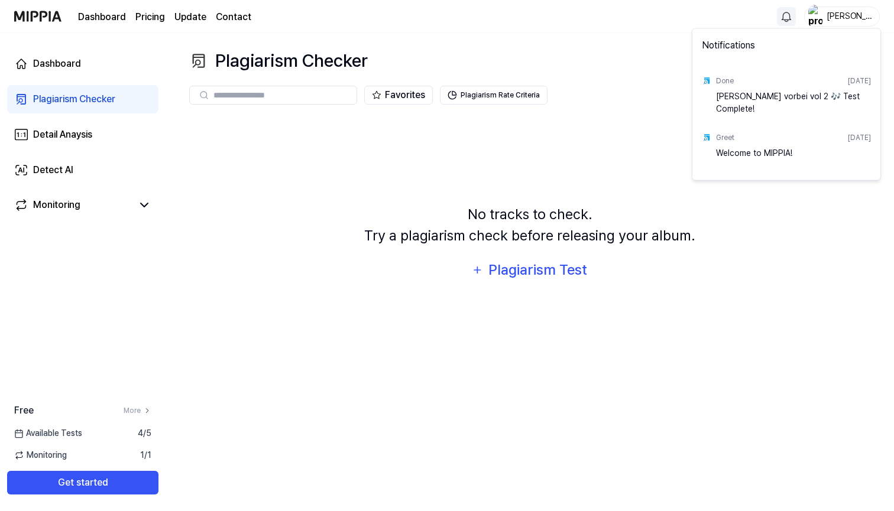
click at [847, 18] on html "Dashboard Pricing Update Contact Hanna Dashboard Plagiarism Checker Detail Anay…" at bounding box center [447, 255] width 894 height 511
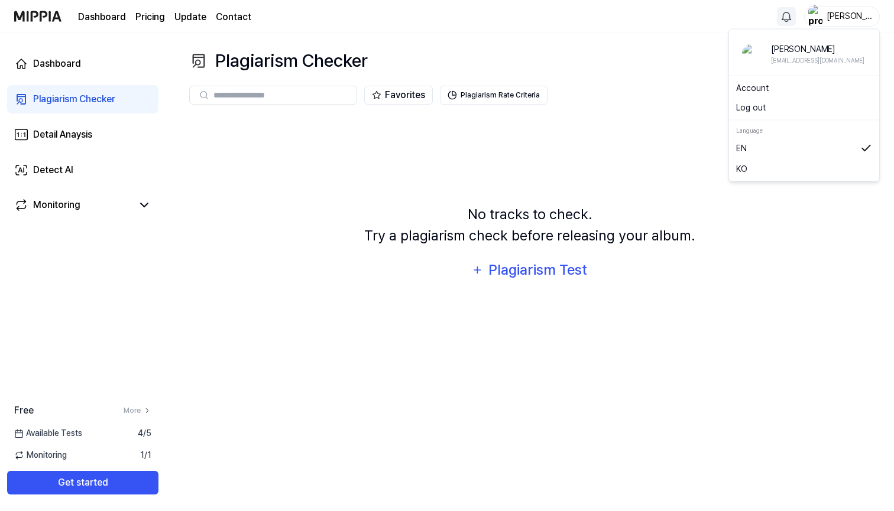
click at [847, 18] on div "Hanna" at bounding box center [849, 15] width 46 height 13
click at [741, 95] on div "Account" at bounding box center [803, 89] width 145 height 20
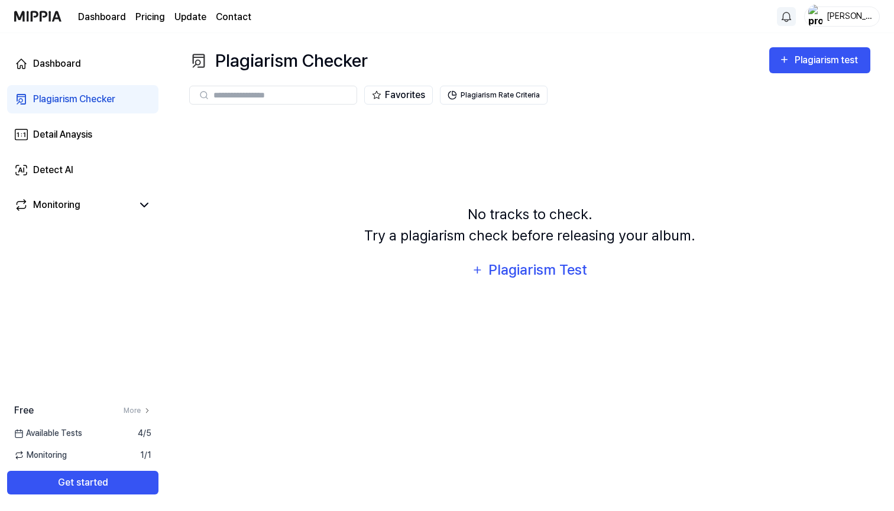
click at [856, 11] on div "Hanna" at bounding box center [849, 15] width 46 height 13
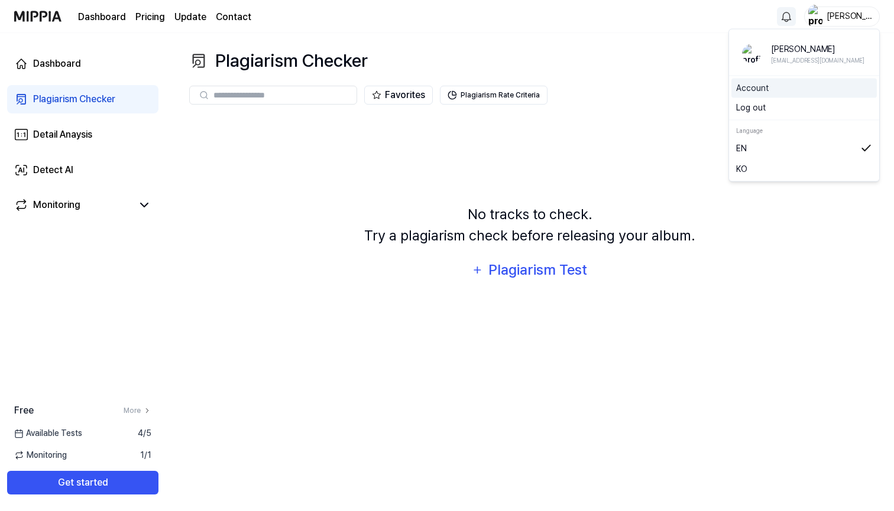
click at [770, 91] on link "Account" at bounding box center [804, 88] width 136 height 12
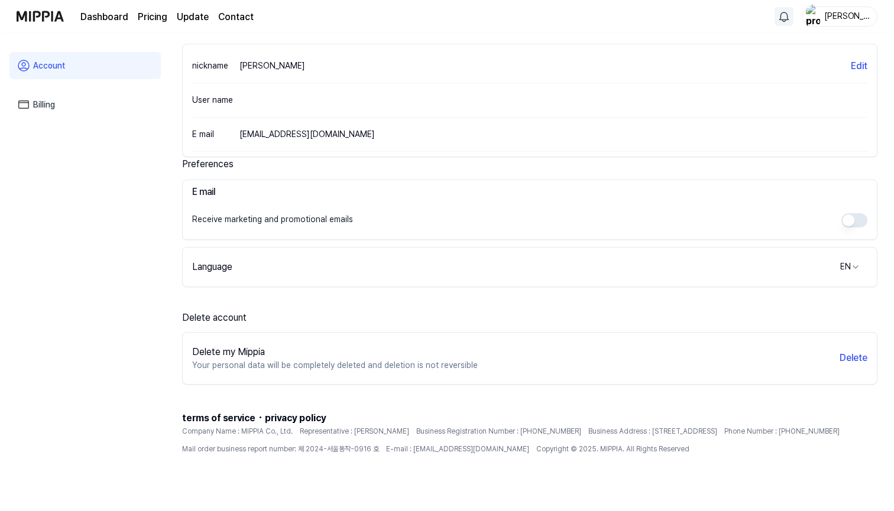
scroll to position [138, 0]
click at [857, 359] on button "Delete" at bounding box center [851, 358] width 28 height 14
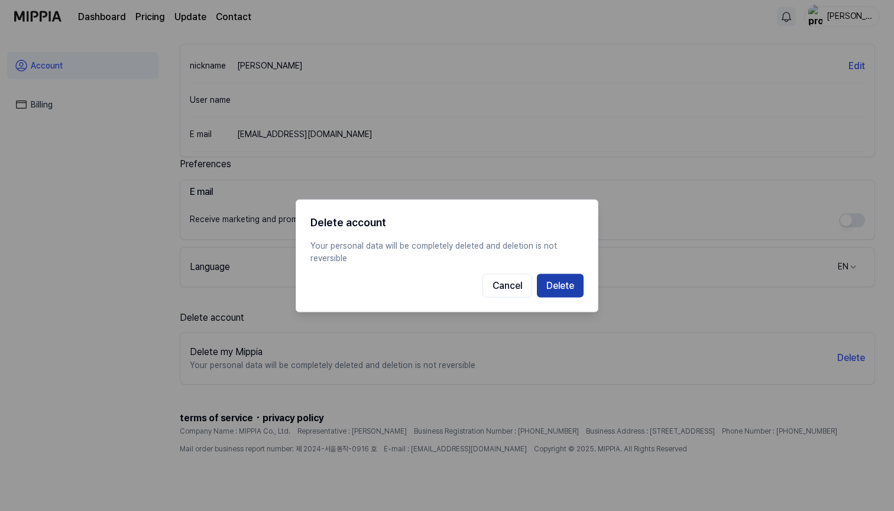
click at [559, 289] on button "Delete" at bounding box center [560, 286] width 47 height 24
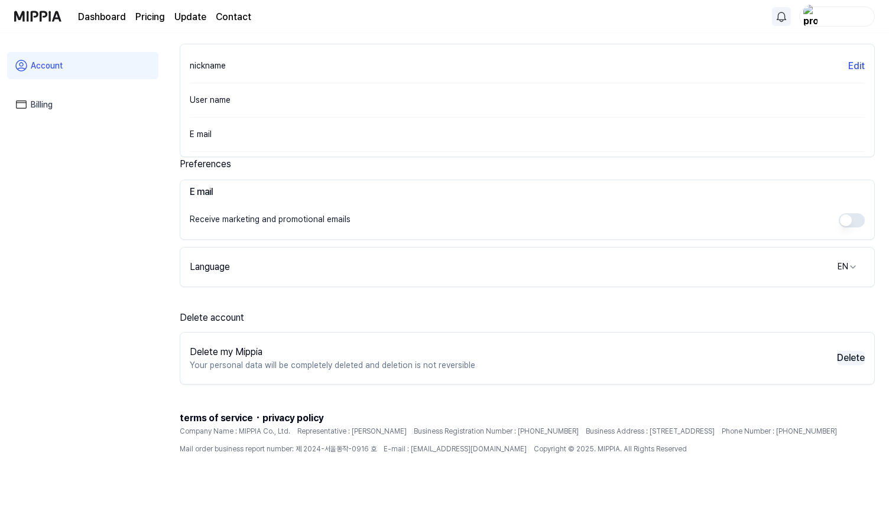
click at [859, 355] on button "Delete" at bounding box center [851, 358] width 28 height 14
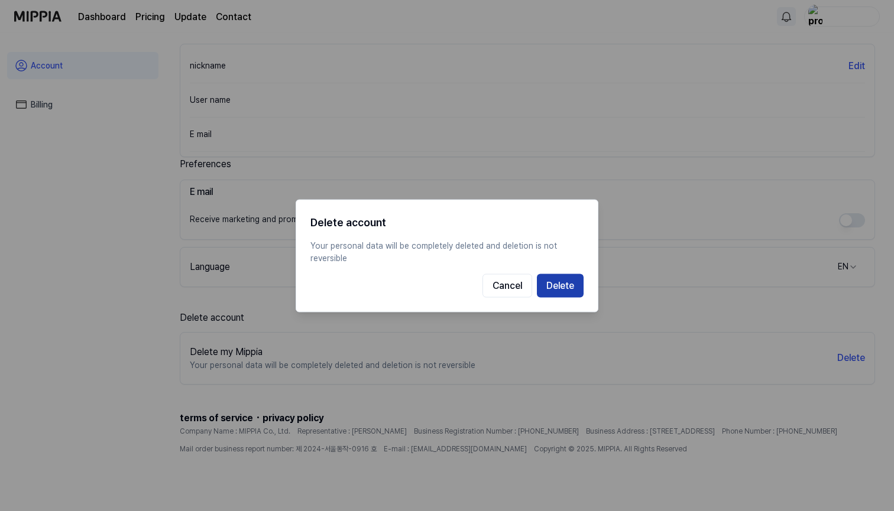
click at [581, 291] on button "Delete" at bounding box center [560, 286] width 47 height 24
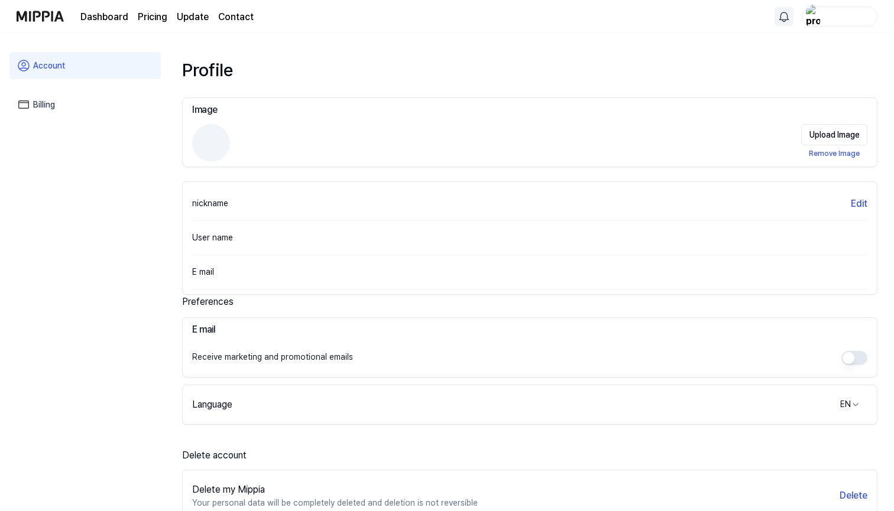
scroll to position [0, 0]
click at [119, 66] on link "Account" at bounding box center [82, 65] width 151 height 27
click at [31, 18] on img at bounding box center [37, 16] width 47 height 33
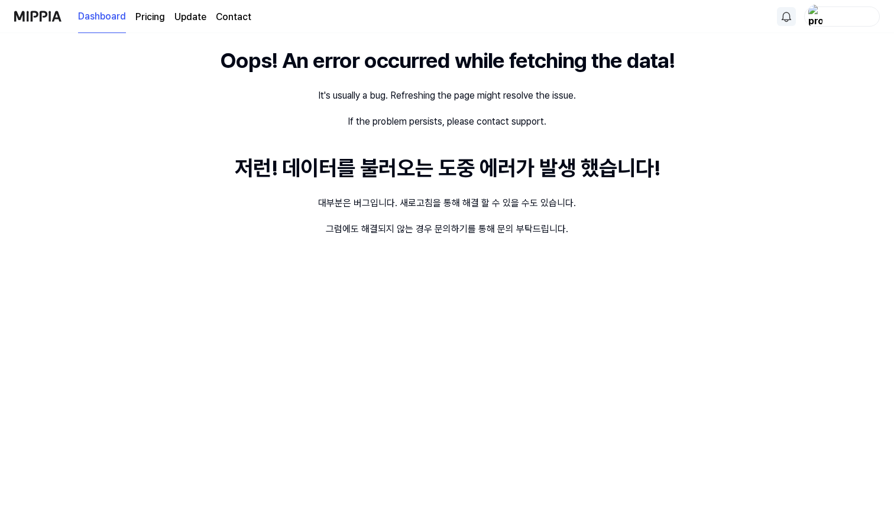
click at [35, 15] on img at bounding box center [37, 16] width 47 height 33
click at [138, 21] on link "Update" at bounding box center [151, 17] width 32 height 14
click at [37, 24] on img at bounding box center [37, 16] width 47 height 33
click at [41, 15] on img at bounding box center [37, 16] width 47 height 33
click at [838, 16] on div "button" at bounding box center [849, 15] width 46 height 13
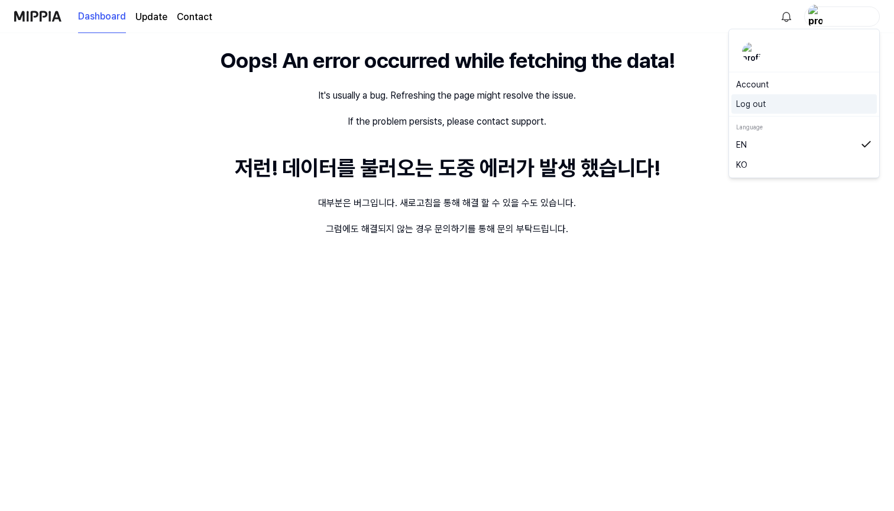
click at [796, 103] on button "Log out" at bounding box center [804, 104] width 136 height 12
click at [829, 23] on div "button" at bounding box center [842, 17] width 76 height 20
